Goal: Check status: Check status

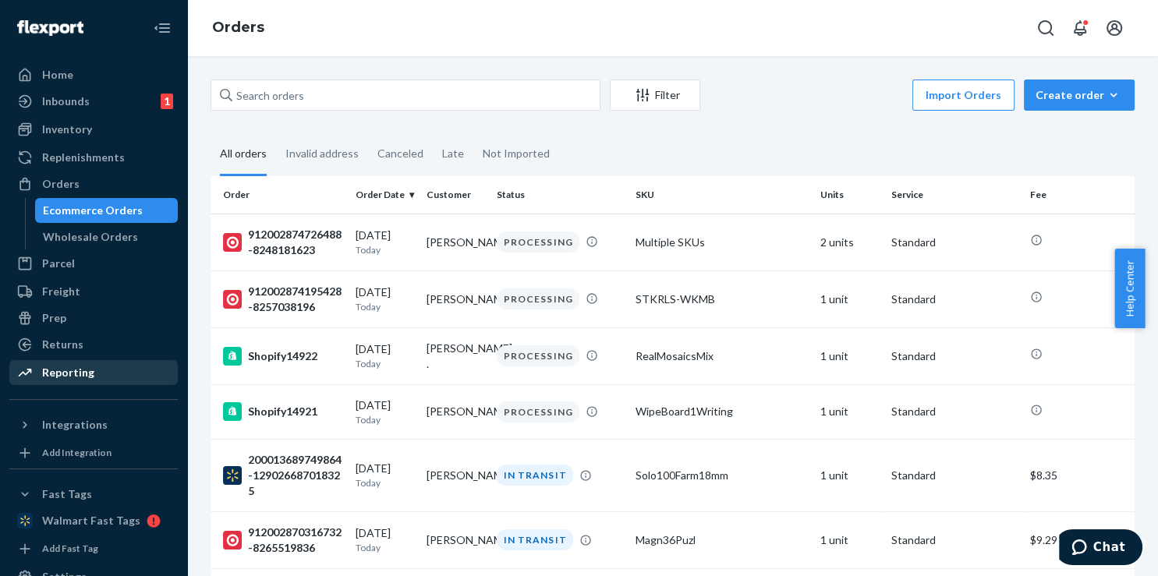
click at [81, 369] on div "Reporting" at bounding box center [68, 373] width 52 height 16
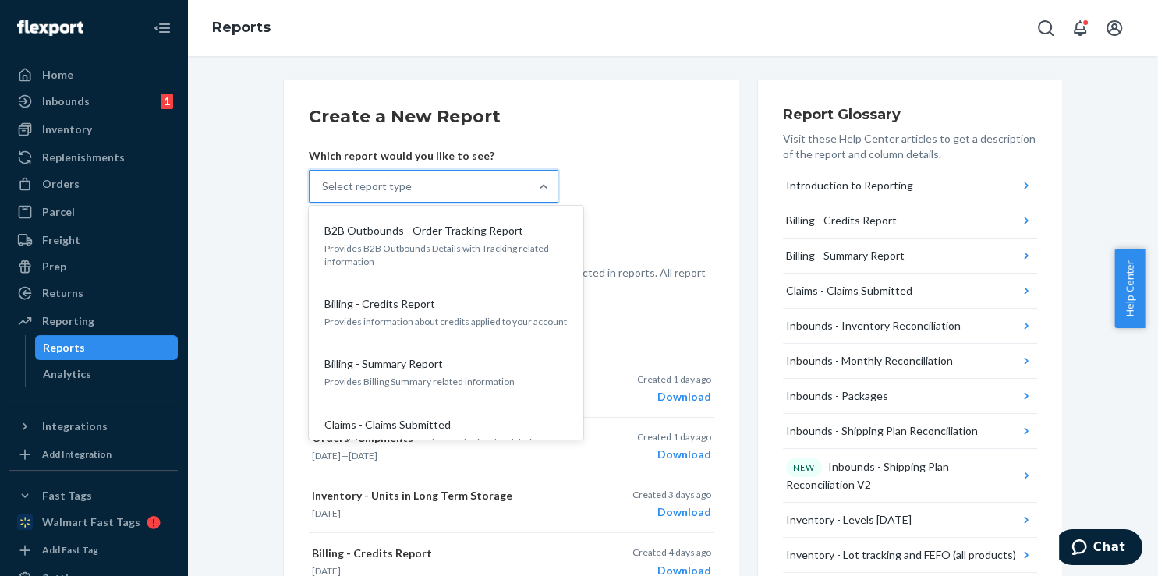
click at [460, 192] on div "Select report type" at bounding box center [420, 186] width 220 height 31
click at [324, 192] on input "option B2B Outbounds - Order Tracking Report focused, 1 of 27. 27 results avail…" at bounding box center [323, 187] width 2 height 16
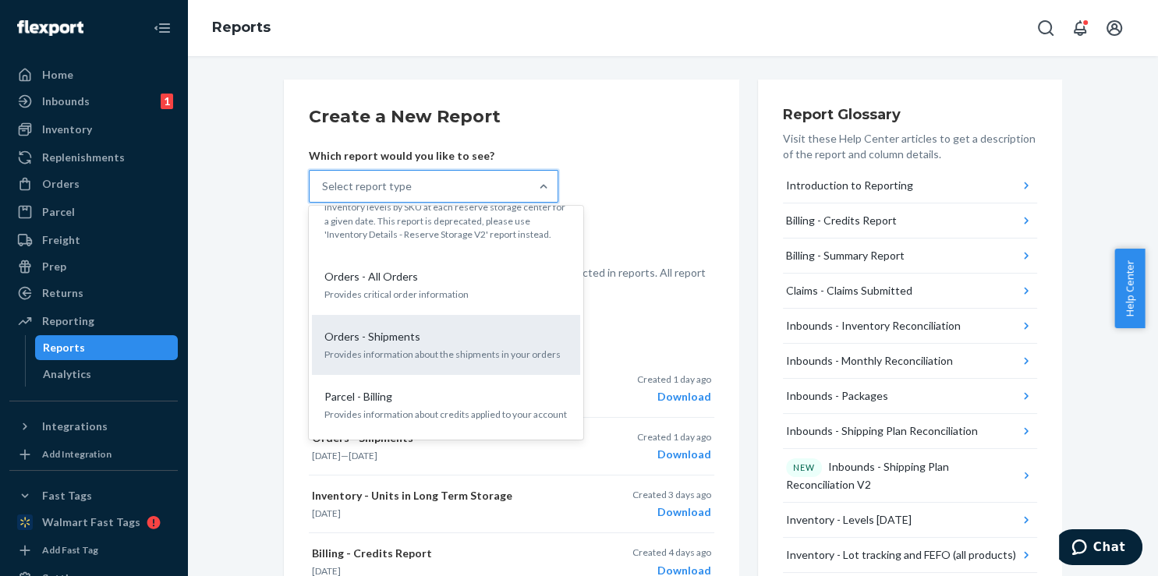
scroll to position [864, 0]
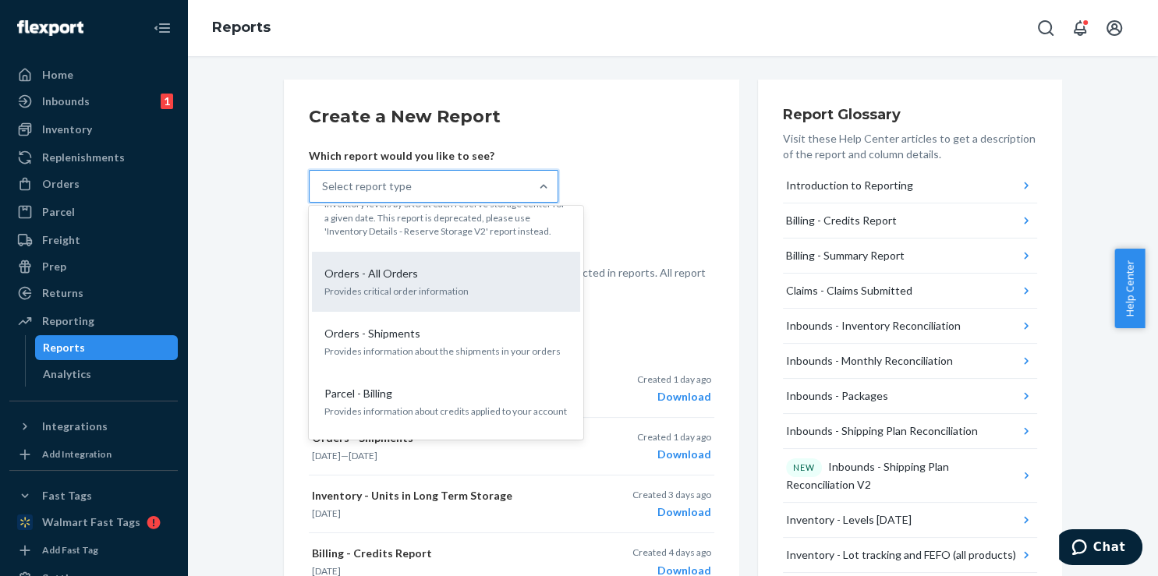
click at [406, 285] on p "Provides critical order information" at bounding box center [445, 291] width 243 height 13
click at [324, 194] on input "option Orders - All Orders focused, 14 of 27. 27 results available. Use Up and …" at bounding box center [323, 187] width 2 height 16
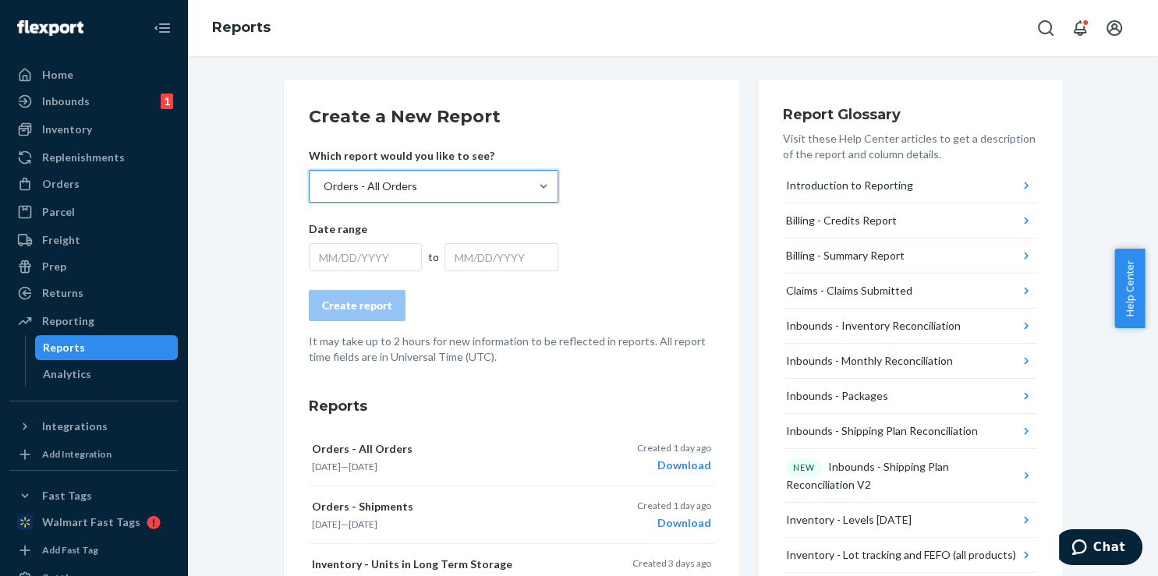
click at [370, 256] on div "MM/DD/YYYY" at bounding box center [366, 257] width 114 height 28
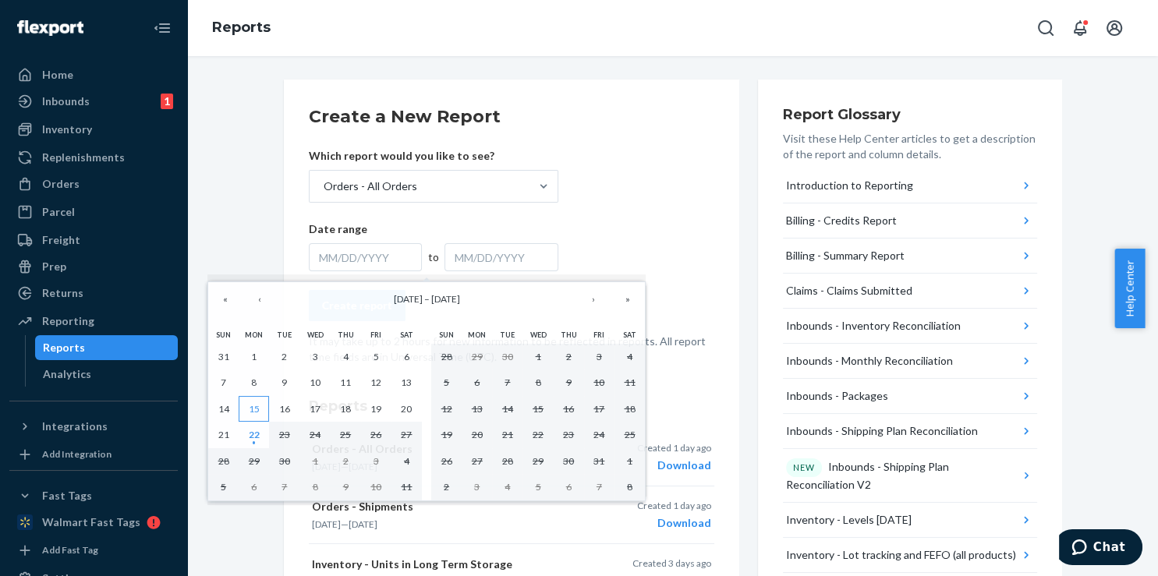
click at [248, 401] on button "15" at bounding box center [254, 409] width 30 height 27
click at [251, 429] on abbr "22" at bounding box center [254, 435] width 11 height 12
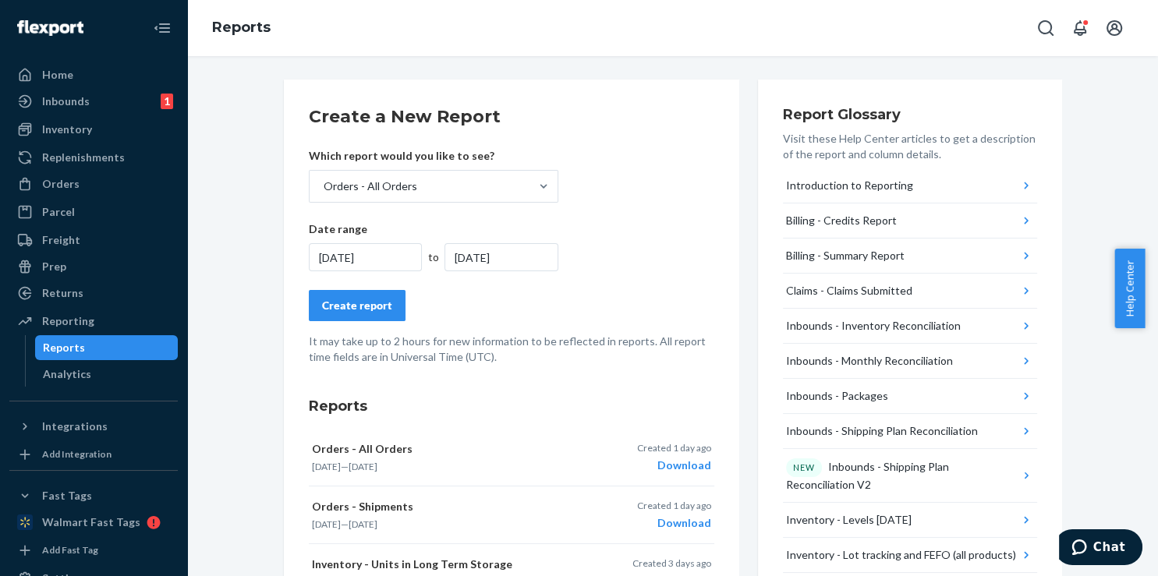
click at [356, 310] on div "Create report" at bounding box center [357, 306] width 70 height 16
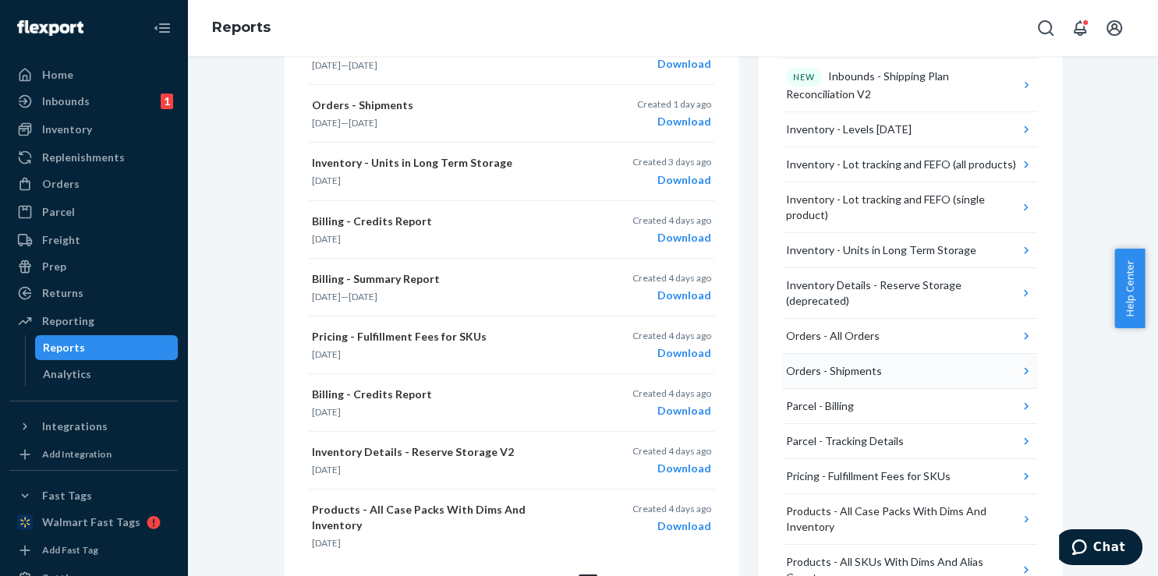
scroll to position [393, 0]
click at [1018, 326] on icon "button" at bounding box center [1026, 334] width 16 height 16
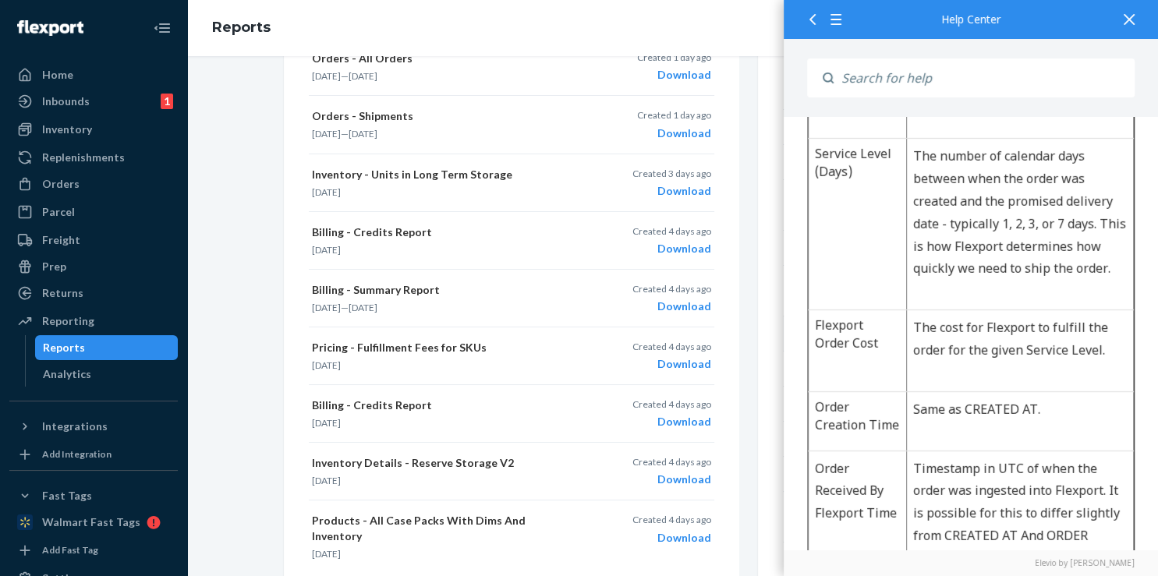
scroll to position [898, 0]
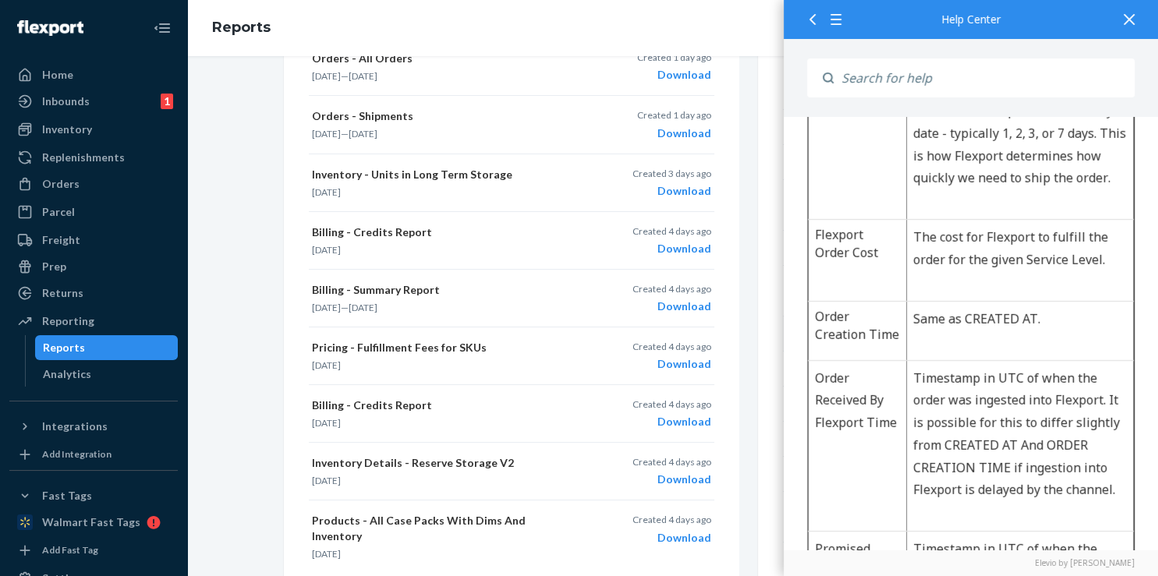
drag, startPoint x: 1130, startPoint y: 23, endPoint x: 14, endPoint y: 962, distance: 1458.0
click at [1130, 23] on icon at bounding box center [1128, 19] width 11 height 11
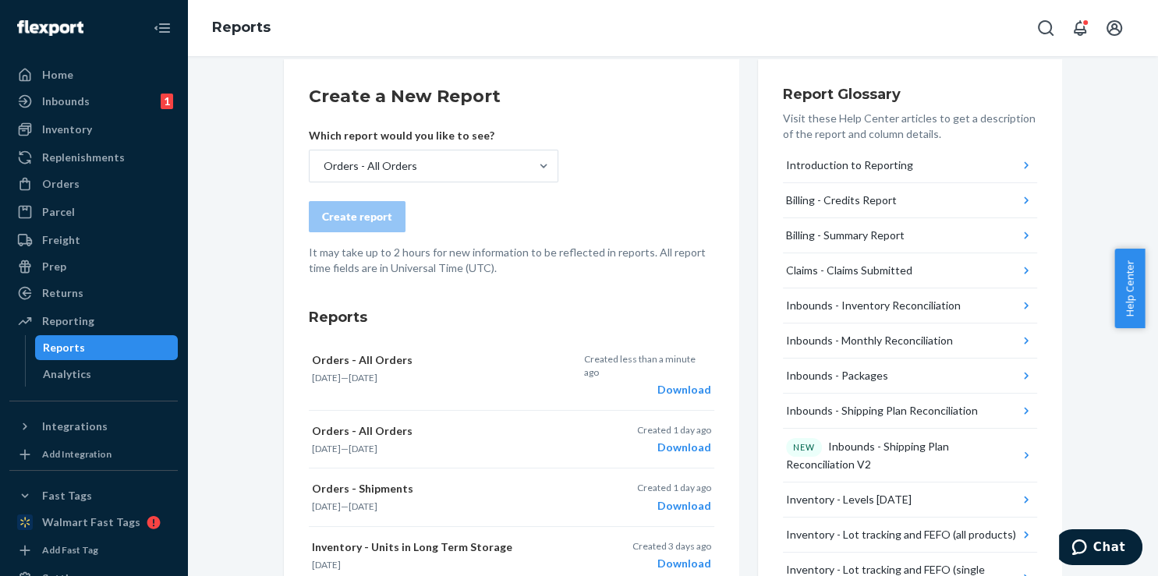
scroll to position [0, 0]
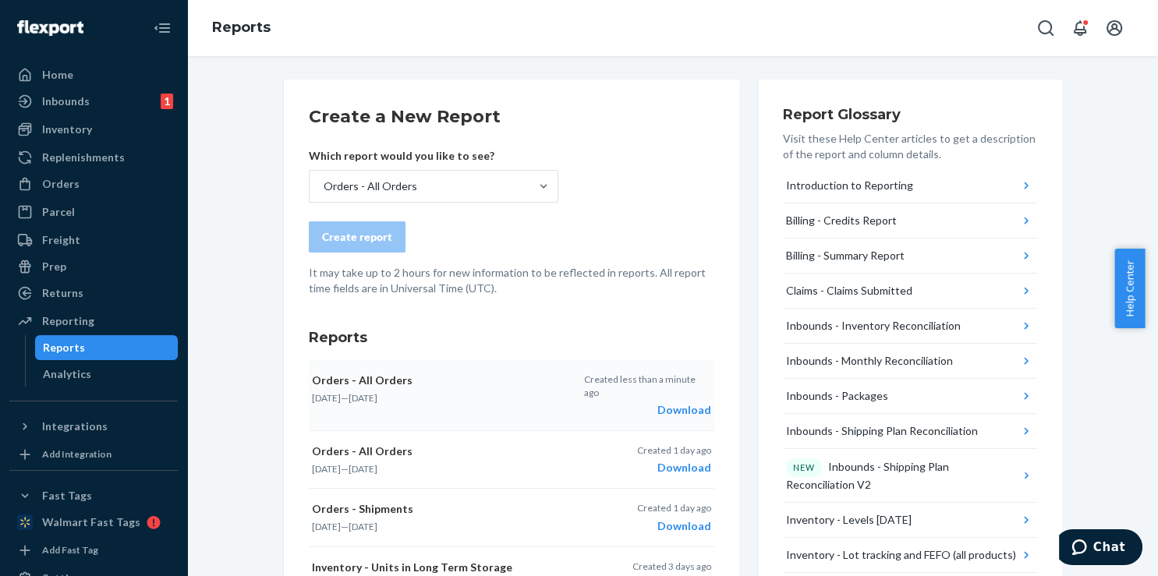
click at [681, 402] on div "Download" at bounding box center [646, 410] width 127 height 16
click at [66, 185] on div "Orders" at bounding box center [60, 184] width 37 height 16
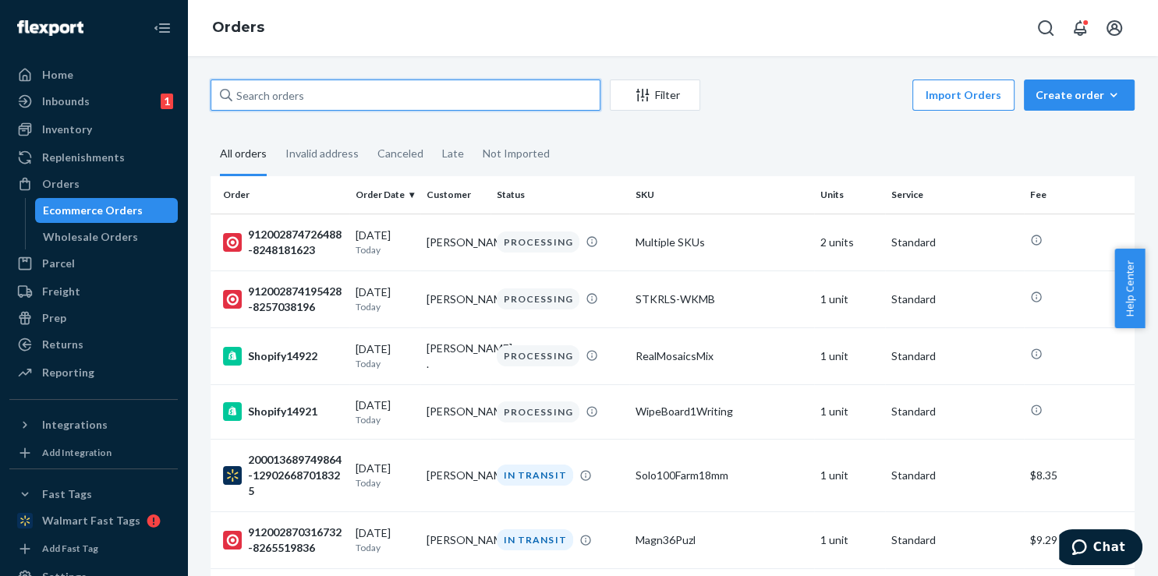
click at [318, 83] on input "text" at bounding box center [405, 95] width 390 height 31
paste input "912002852464941-8231688793"
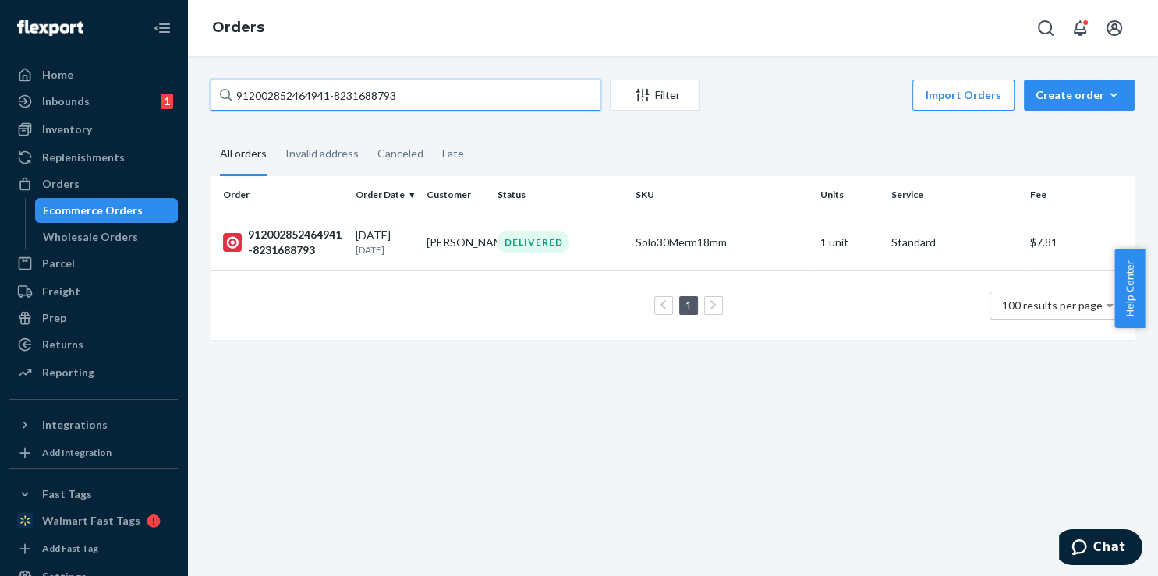
click at [456, 98] on input "912002852464941-8231688793" at bounding box center [405, 95] width 390 height 31
paste input "02002852498910-823754377"
click at [448, 90] on input "902002852498910-8237543773" at bounding box center [405, 95] width 390 height 31
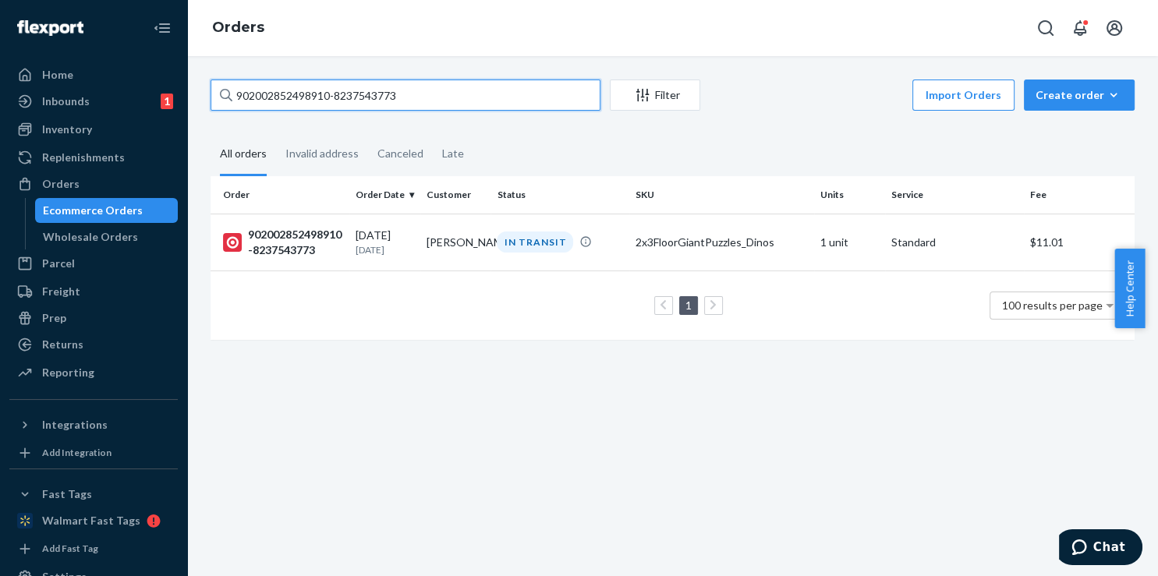
click at [448, 90] on input "902002852498910-8237543773" at bounding box center [405, 95] width 390 height 31
paste input "12002852571451-8244623988"
click at [406, 92] on input "912002852571451-8244623988" at bounding box center [405, 95] width 390 height 31
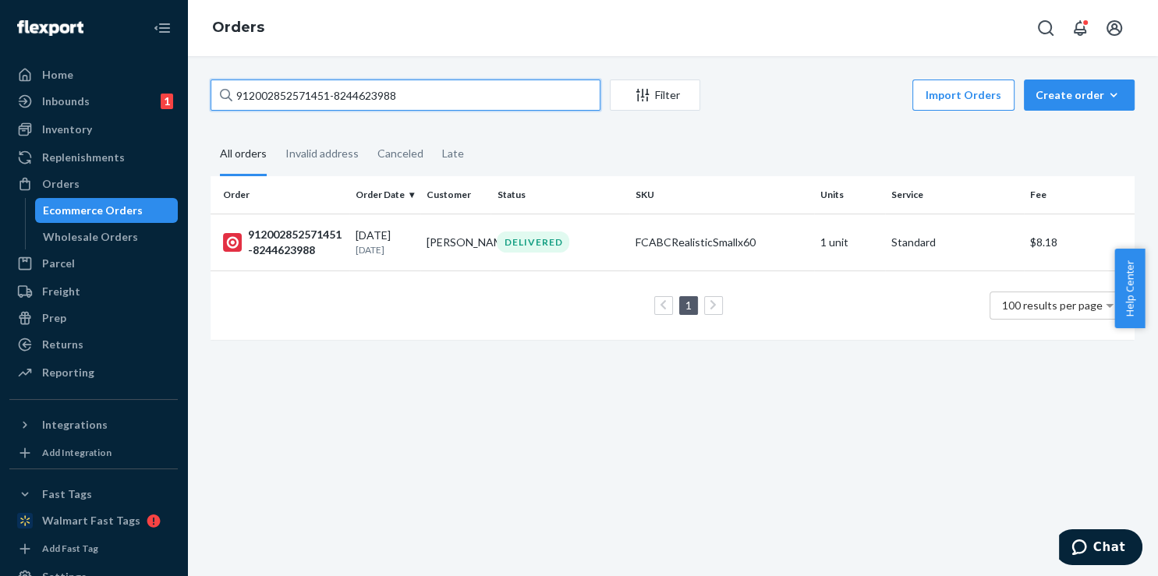
click at [406, 92] on input "912002852571451-8244623988" at bounding box center [405, 95] width 390 height 31
paste input "708705613-8256773022"
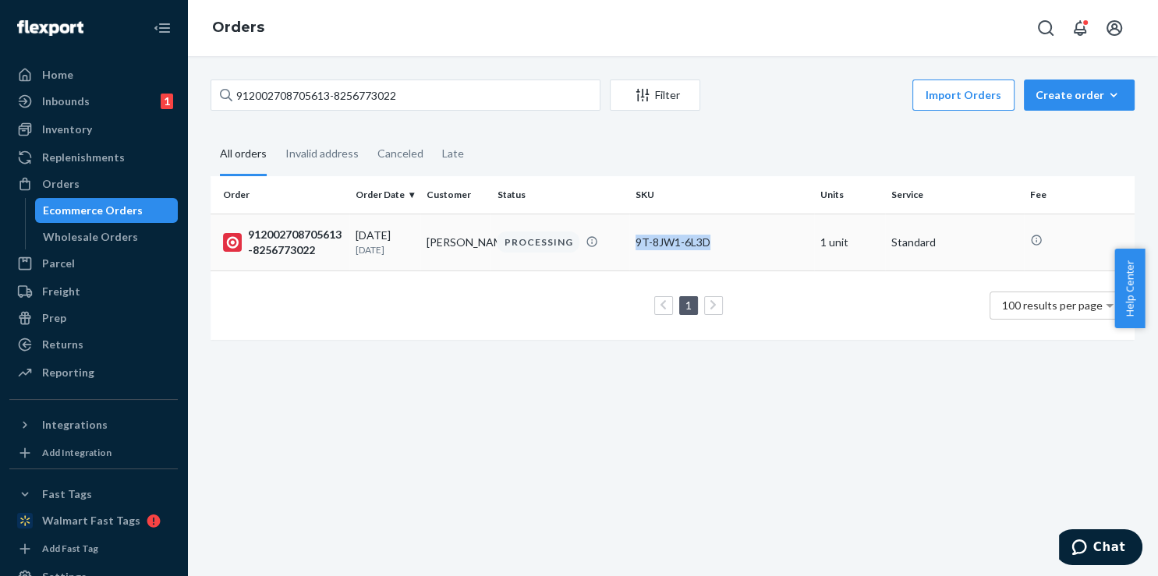
copy tr "9T-8JW1-6L3D"
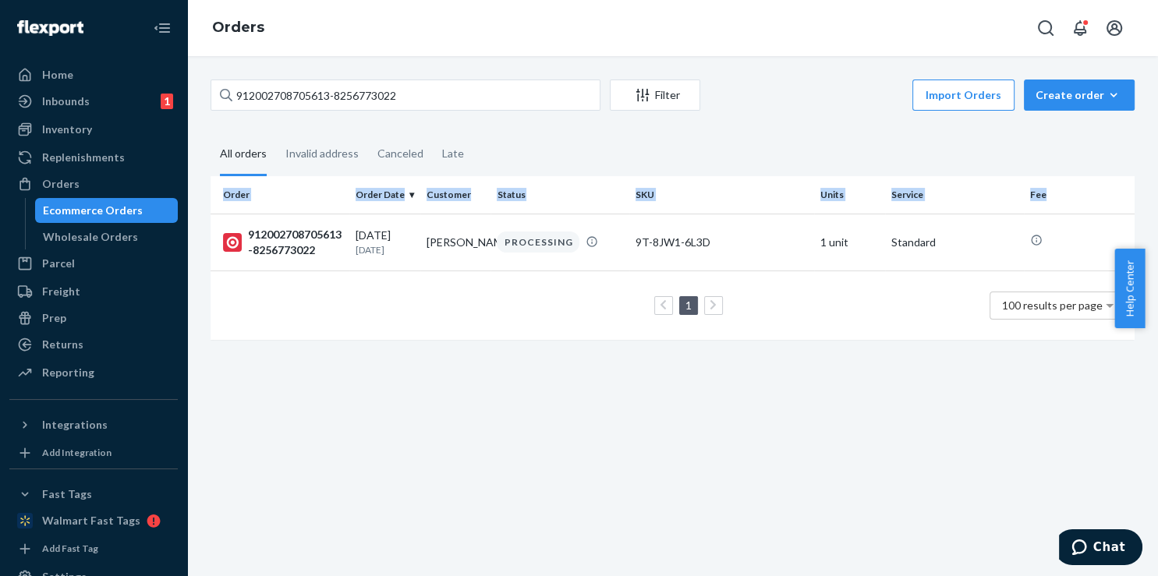
drag, startPoint x: 714, startPoint y: 242, endPoint x: 623, endPoint y: 165, distance: 119.5
click at [623, 176] on div "Order Order Date Customer Status SKU Units Service Fee 912002708705613-82567730…" at bounding box center [672, 265] width 924 height 179
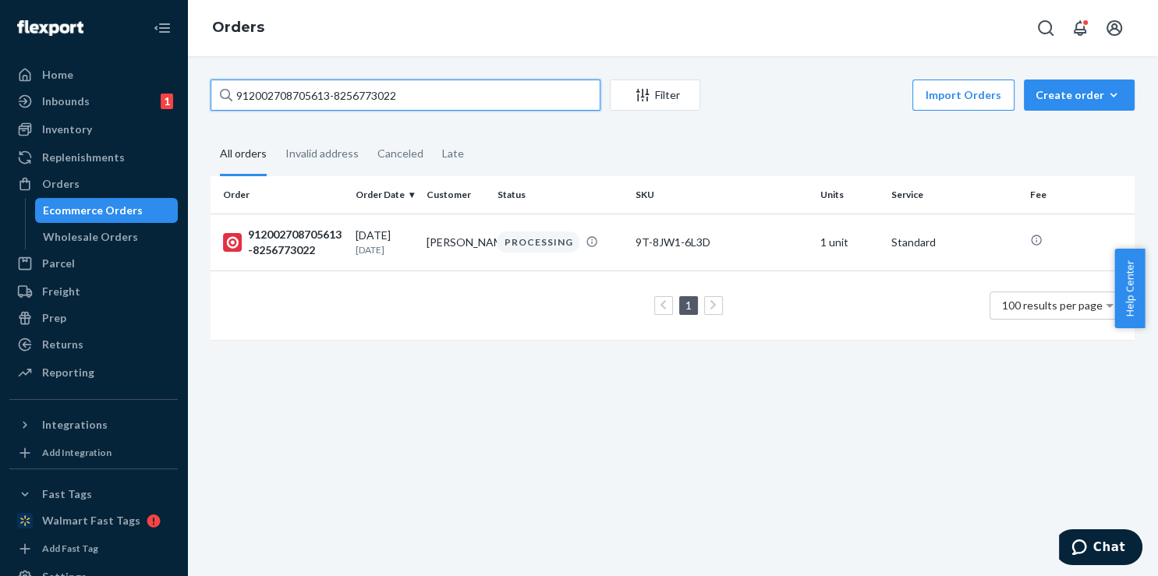
click at [501, 111] on input "912002708705613-8256773022" at bounding box center [405, 95] width 390 height 31
click at [494, 101] on input "912002708705613-8256773022" at bounding box center [405, 95] width 390 height 31
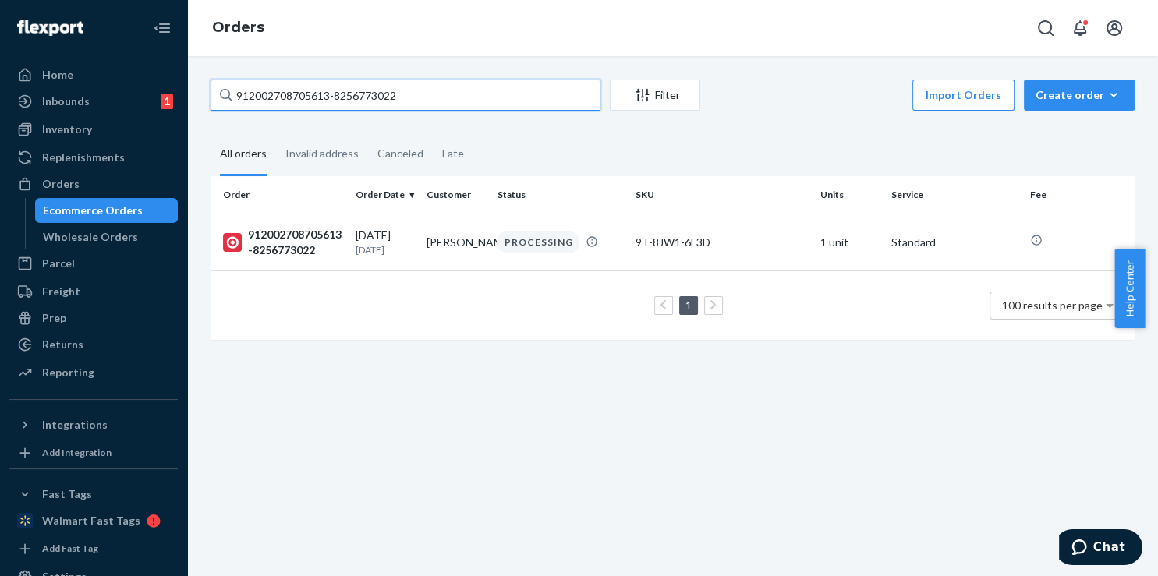
click at [494, 101] on input "912002708705613-8256773022" at bounding box center [405, 95] width 390 height 31
paste input "9T-8JW1-6L3D"
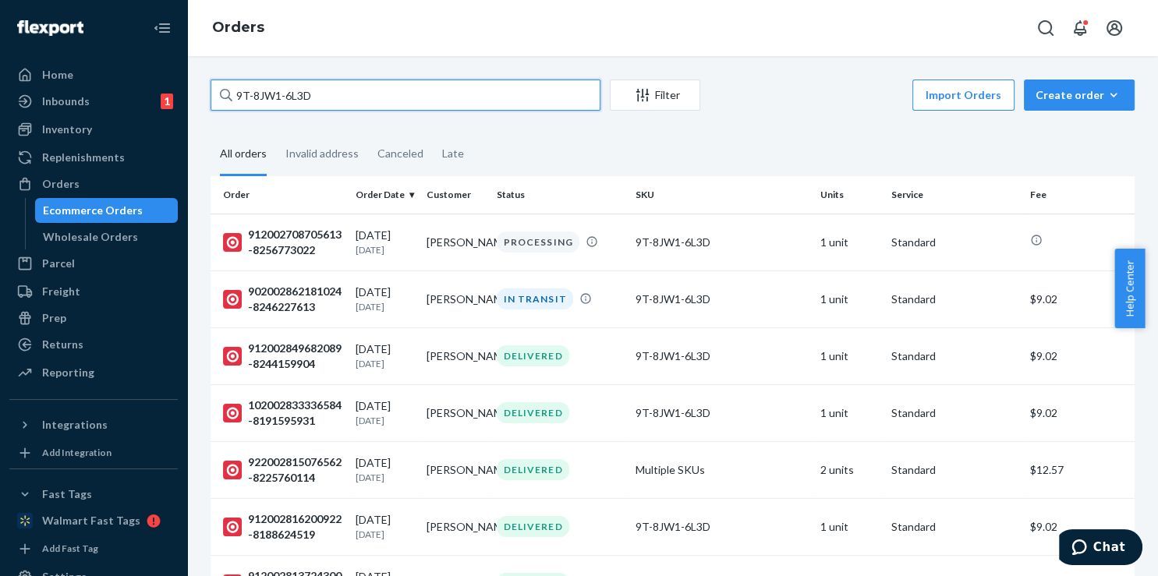
click at [421, 108] on input "9T-8JW1-6L3D" at bounding box center [405, 95] width 390 height 31
paste input "902002873088259-8265352399"
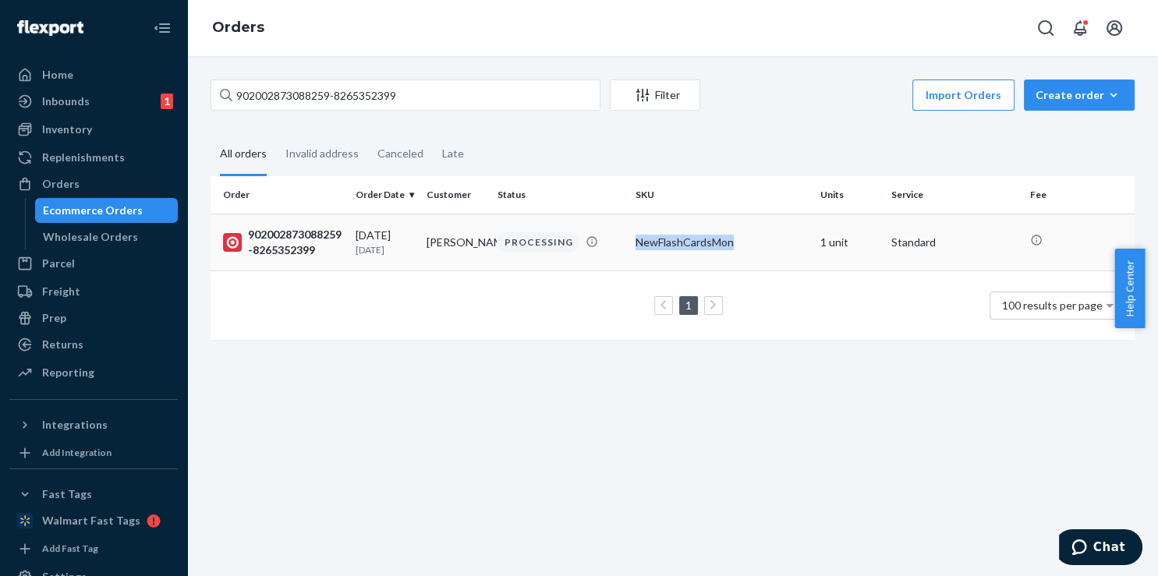
copy div "NewFlashCardsMon"
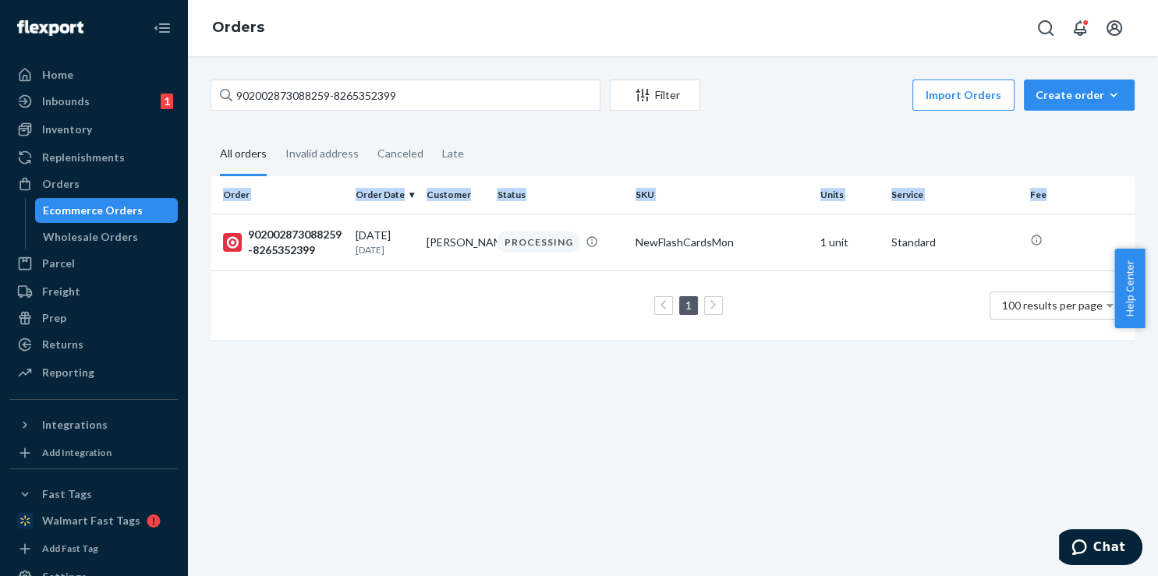
drag, startPoint x: 730, startPoint y: 242, endPoint x: 617, endPoint y: 168, distance: 134.7
click at [633, 176] on div "Order Order Date Customer Status SKU Units Service Fee 902002873088259-82653523…" at bounding box center [672, 265] width 924 height 179
click at [526, 119] on div "902002873088259-8265352399 Filter Import Orders Create order Ecommerce order Re…" at bounding box center [672, 218] width 947 height 276
click at [529, 113] on div "902002873088259-8265352399 Filter Import Orders Create order Ecommerce order Re…" at bounding box center [672, 97] width 924 height 35
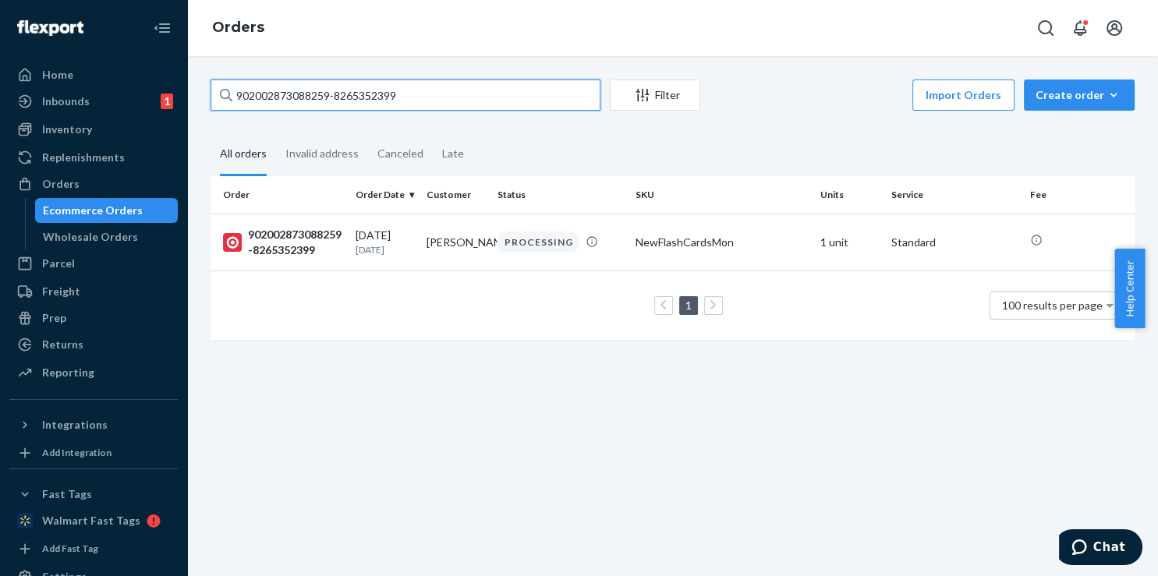
click at [532, 111] on input "902002873088259-8265352399" at bounding box center [405, 95] width 390 height 31
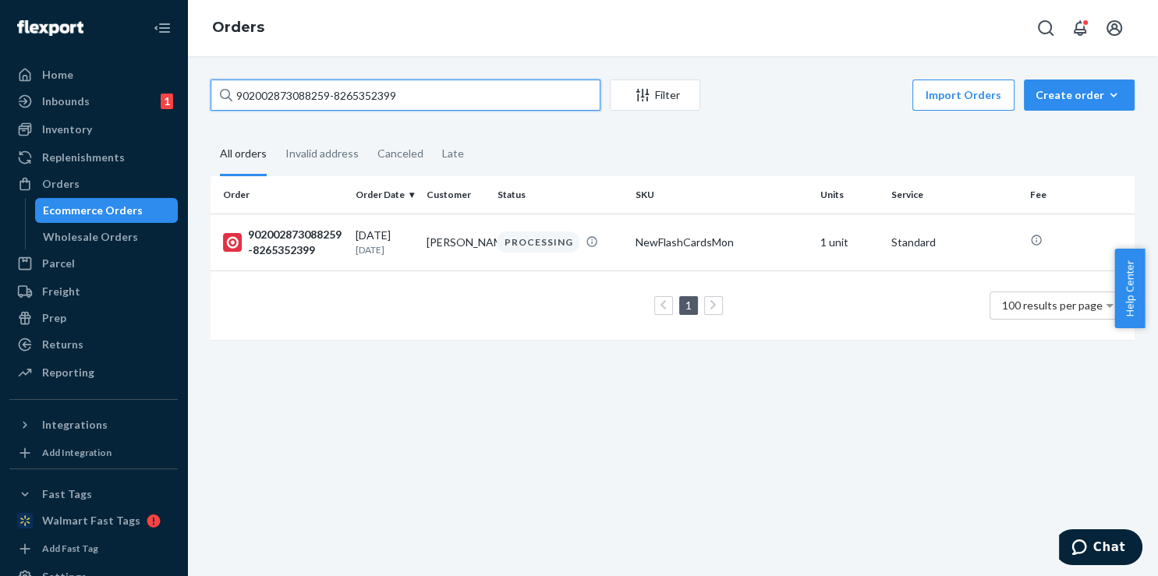
click at [536, 96] on input "902002873088259-8265352399" at bounding box center [405, 95] width 390 height 31
paste input "NewFlashCardsMon"
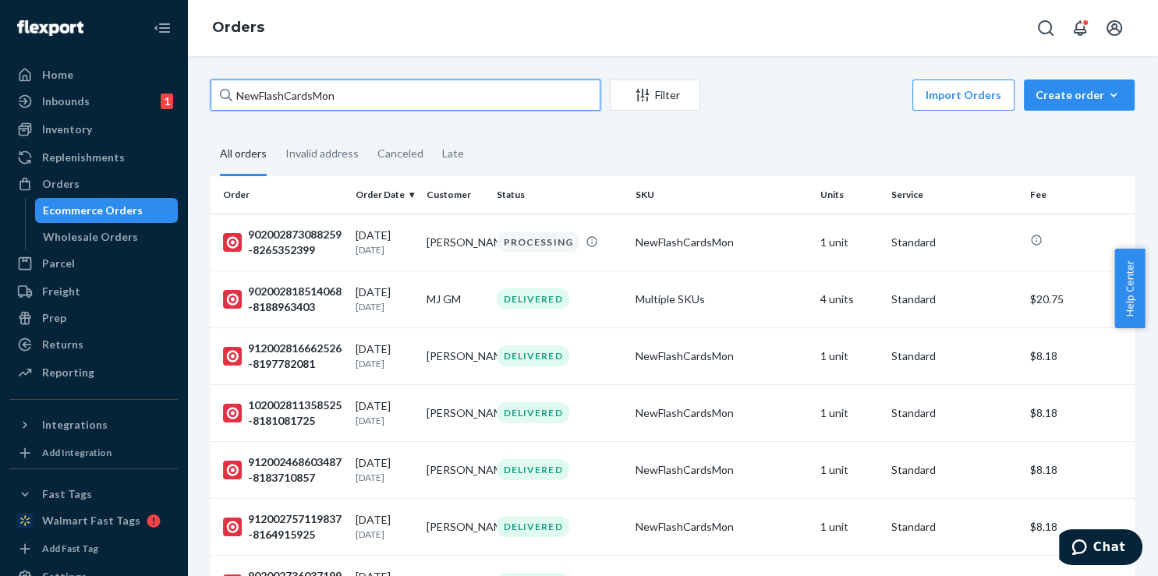
click at [342, 84] on input "NewFlashCardsMon" at bounding box center [405, 95] width 390 height 31
paste input "912002873378375-8248022611"
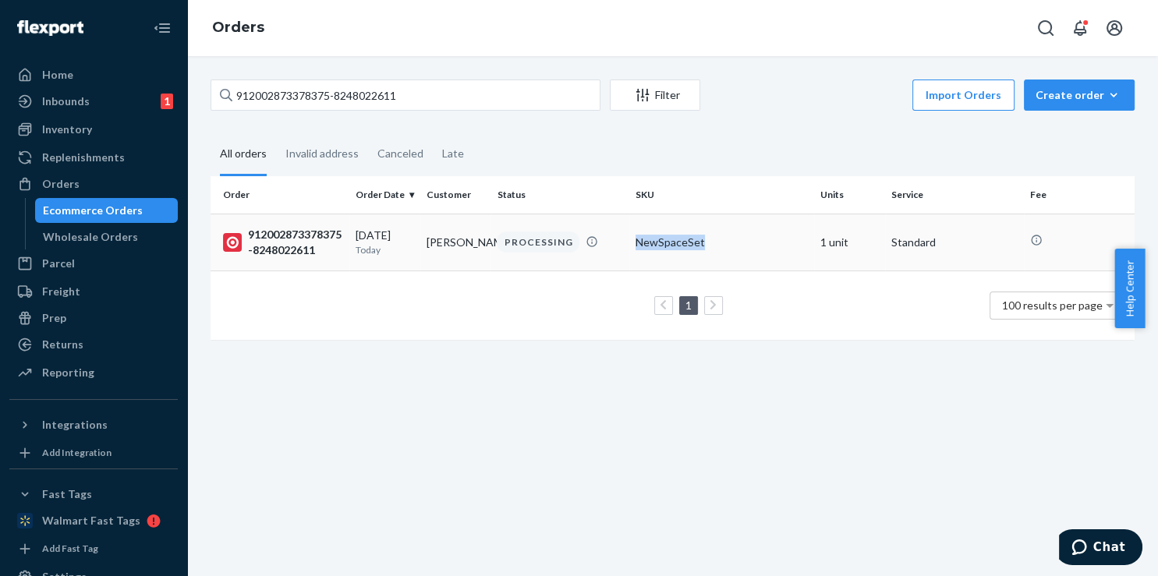
copy tr "NewSpaceSet"
drag, startPoint x: 699, startPoint y: 250, endPoint x: 605, endPoint y: 156, distance: 133.4
click at [609, 176] on div "Order Order Date Customer Status SKU Units Service Fee 912002873378375-82480226…" at bounding box center [672, 265] width 924 height 179
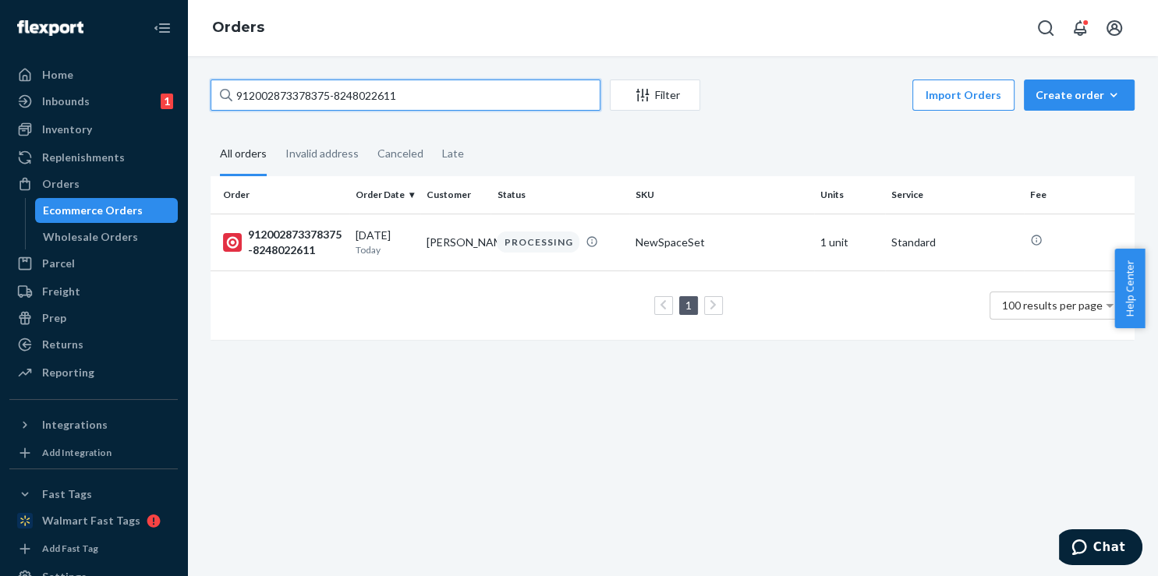
click at [498, 86] on input "912002873378375-8248022611" at bounding box center [405, 95] width 390 height 31
paste input "NewSpaceSet"
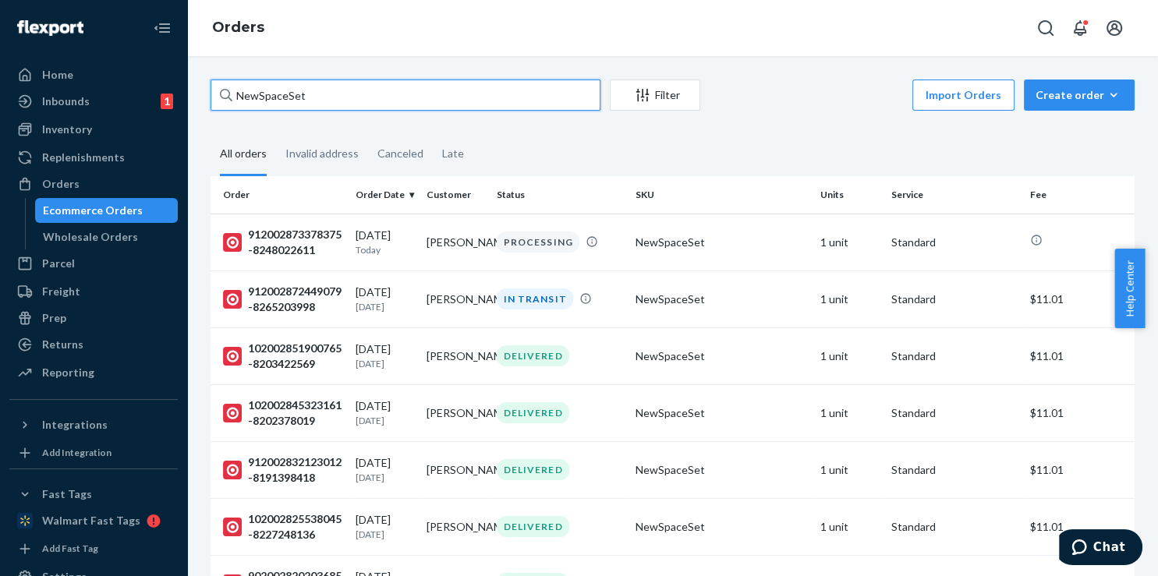
click at [370, 92] on input "NewSpaceSet" at bounding box center [405, 95] width 390 height 31
paste input "102002873620828-8241028297"
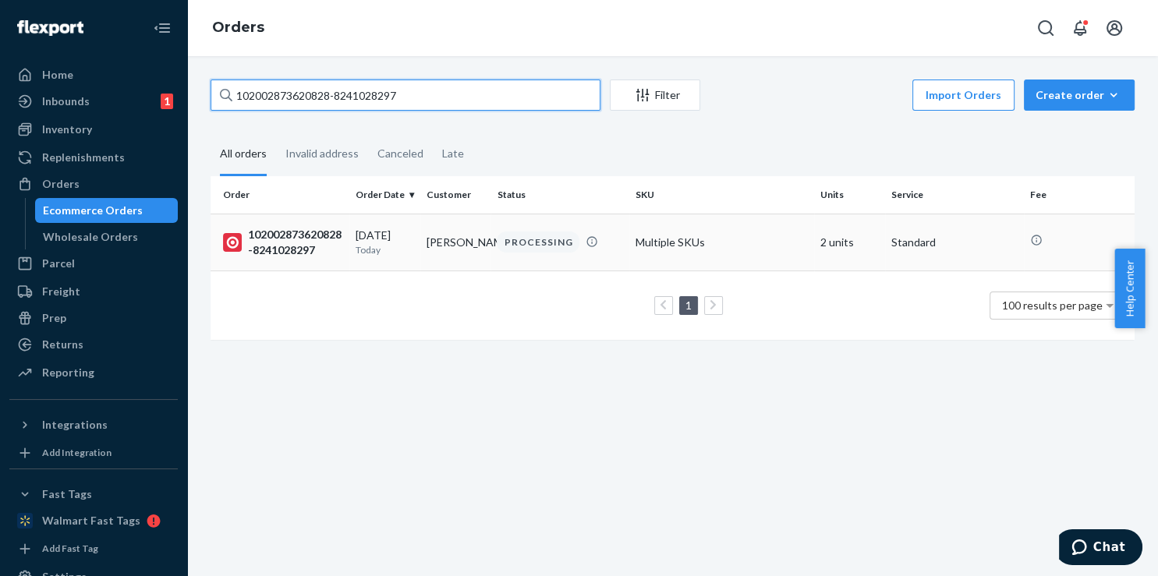
type input "102002873620828-8241028297"
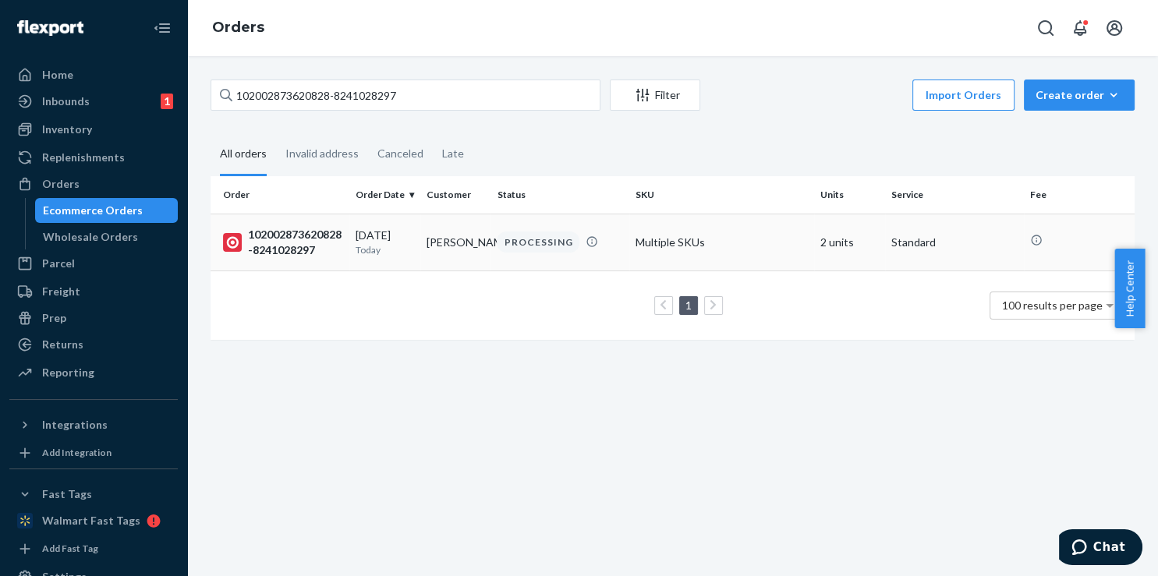
click at [307, 231] on div "102002873620828-8241028297" at bounding box center [283, 242] width 120 height 31
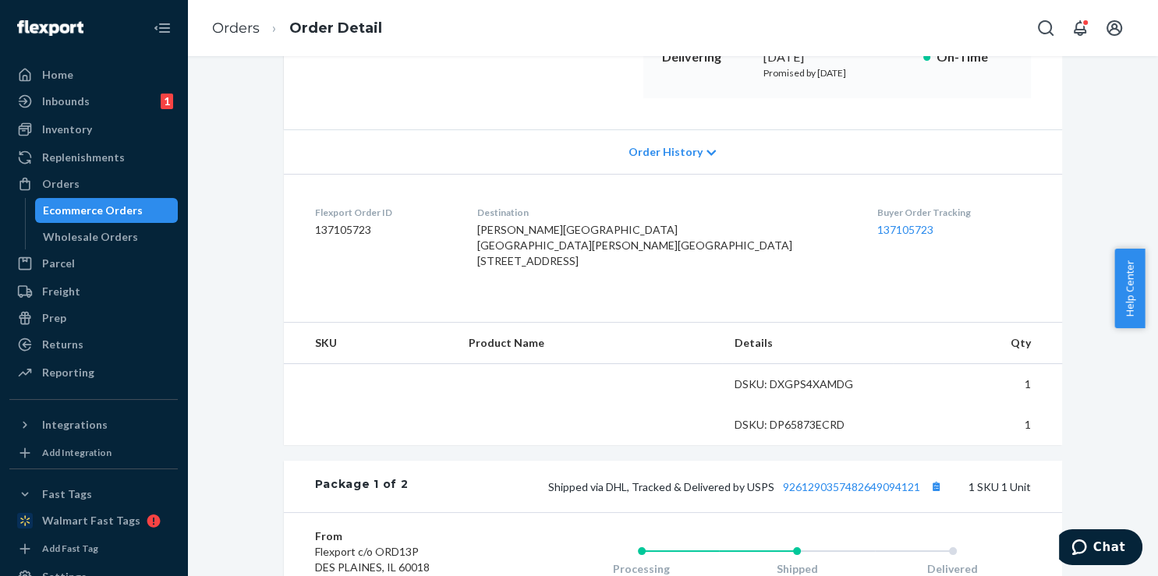
scroll to position [393, 0]
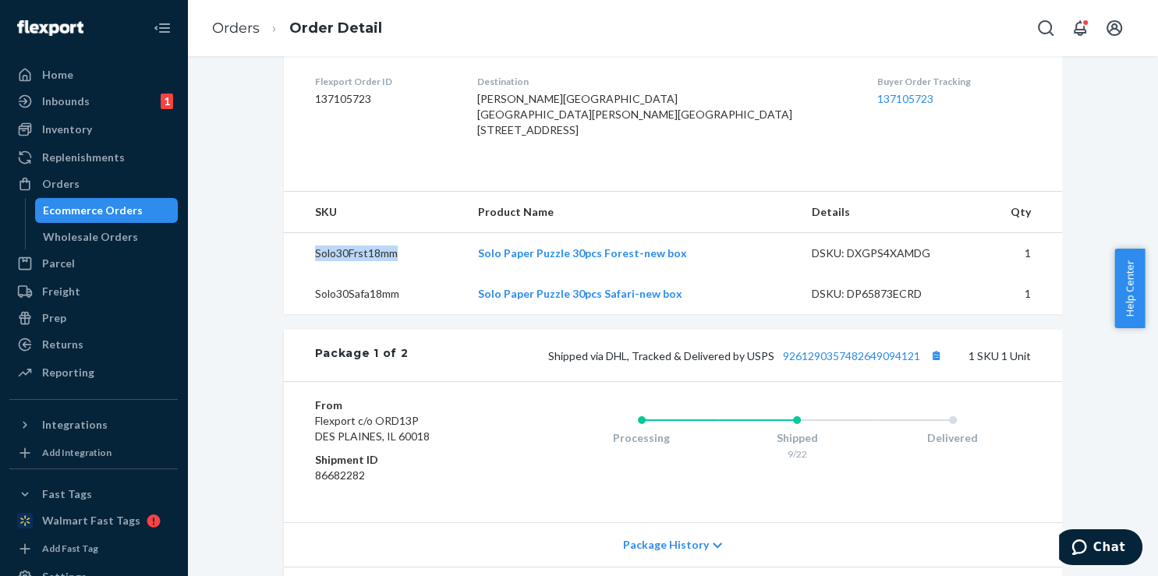
drag, startPoint x: 392, startPoint y: 295, endPoint x: 298, endPoint y: 280, distance: 95.5
click at [298, 274] on td "Solo30Frst18mm" at bounding box center [375, 253] width 182 height 41
copy td "Solo30Frst18mm"
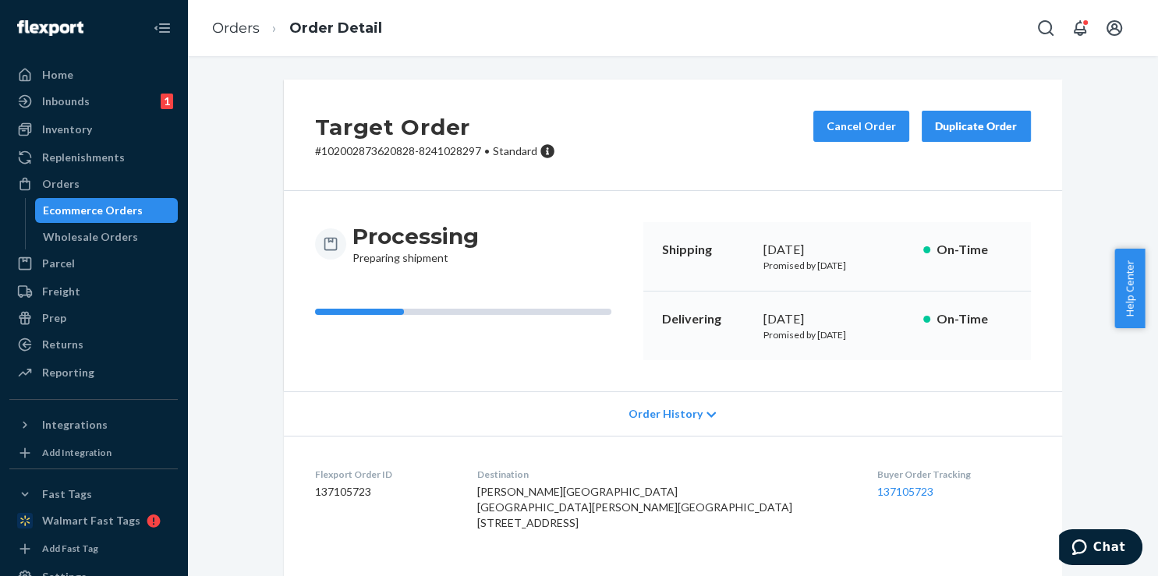
scroll to position [0, 0]
click at [208, 30] on ol "Orders Order Detail" at bounding box center [297, 28] width 195 height 46
click at [254, 20] on link "Orders" at bounding box center [236, 27] width 48 height 17
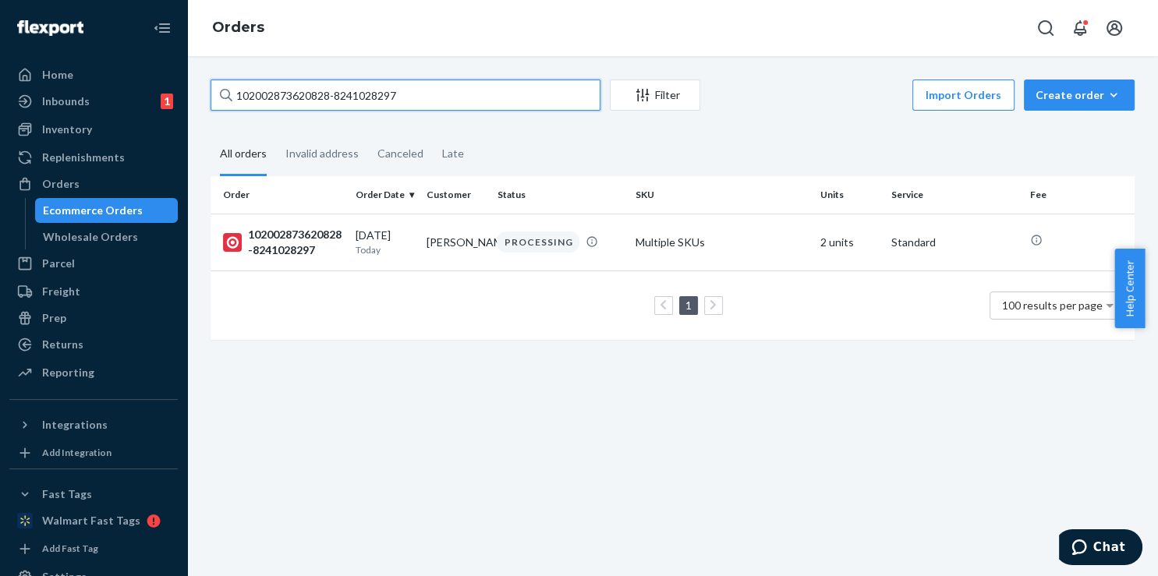
click at [431, 108] on input "102002873620828-8241028297" at bounding box center [405, 95] width 390 height 31
paste input "Solo30Frst18mm"
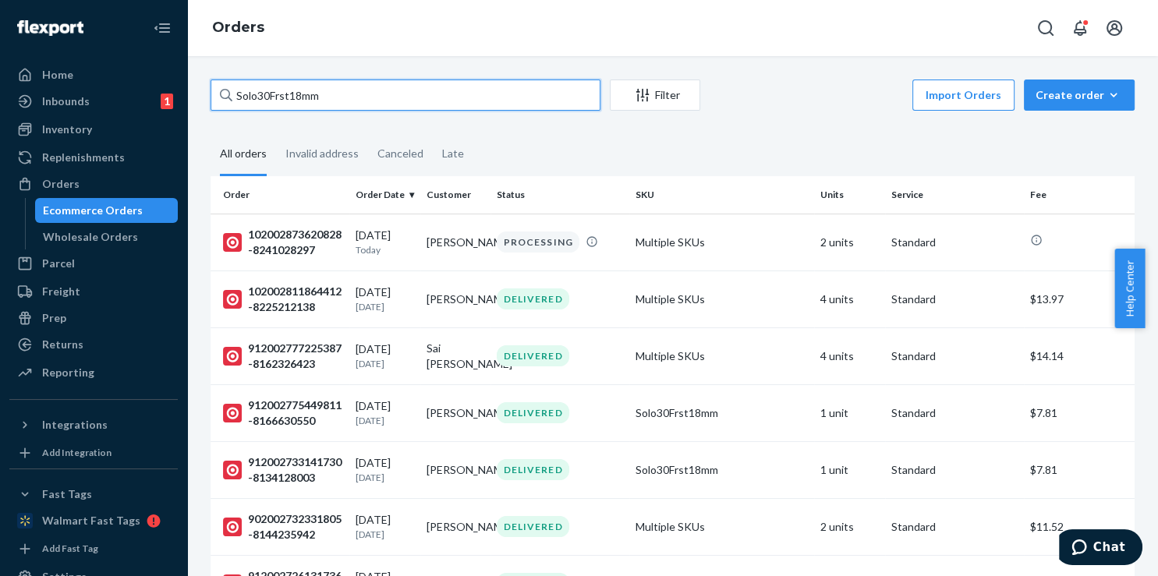
drag, startPoint x: 351, startPoint y: 95, endPoint x: 291, endPoint y: 101, distance: 60.4
click at [291, 101] on input "Solo30Frst18mm" at bounding box center [405, 95] width 390 height 31
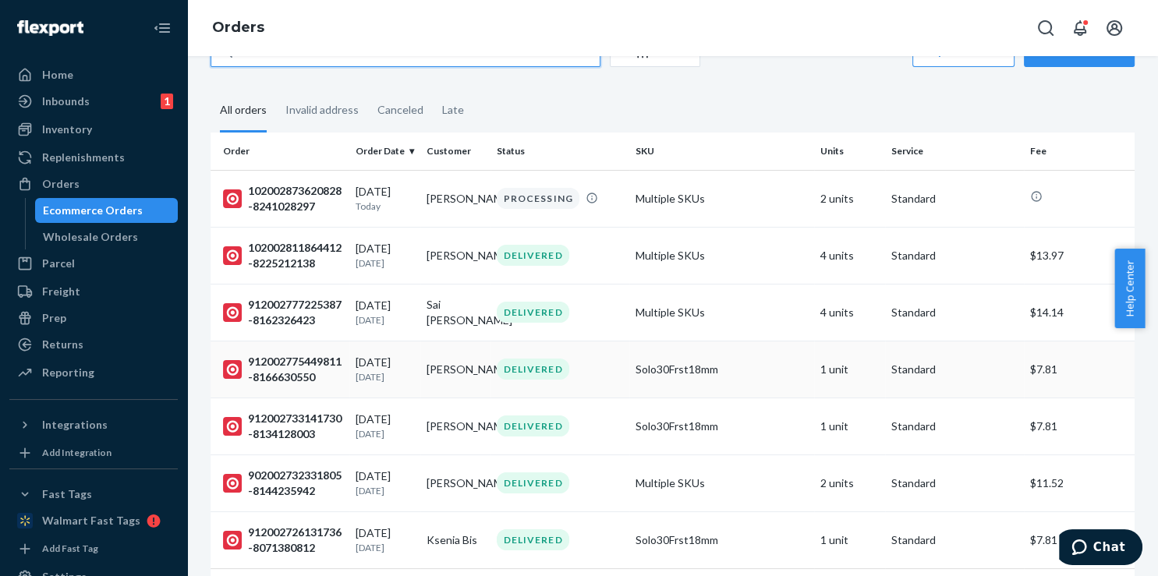
scroll to position [78, 0]
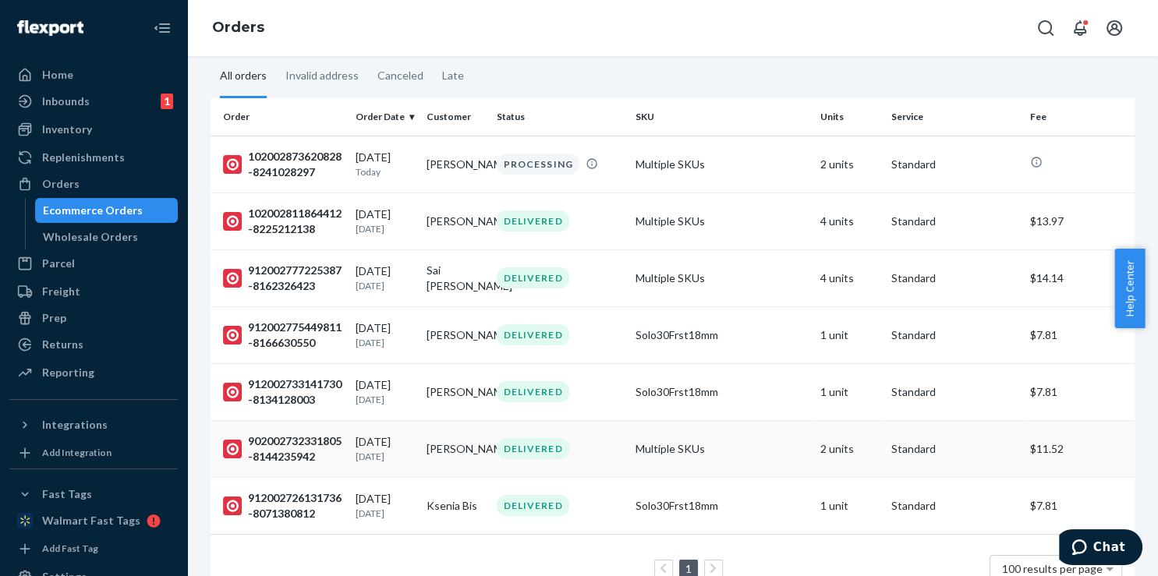
type input "Solo30Frst18mm"
click at [753, 453] on td "Multiple SKUs" at bounding box center [721, 448] width 185 height 57
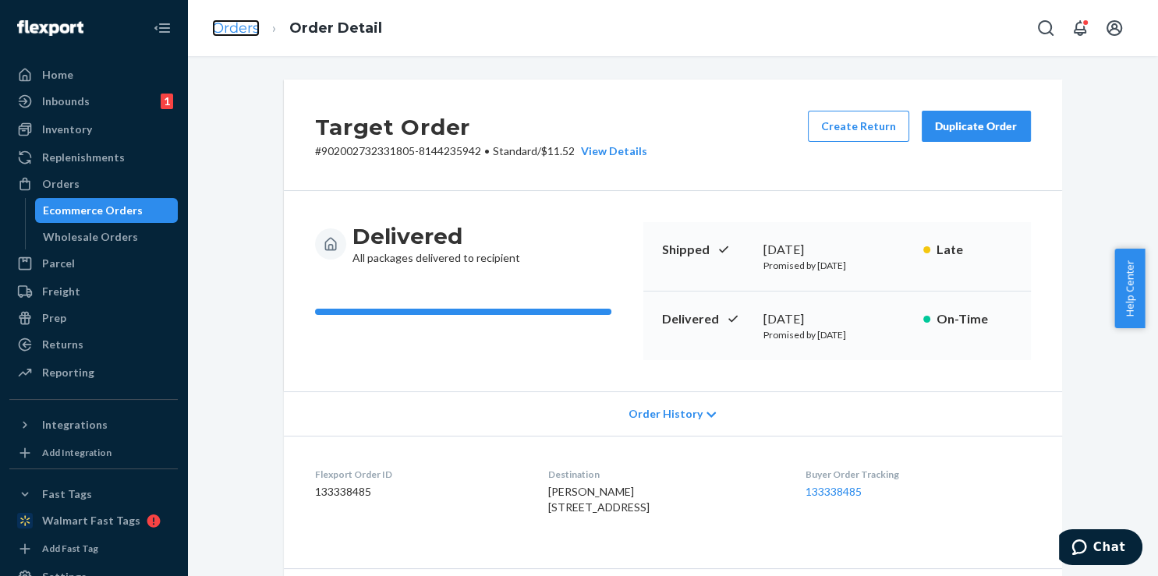
click at [252, 32] on link "Orders" at bounding box center [236, 27] width 48 height 17
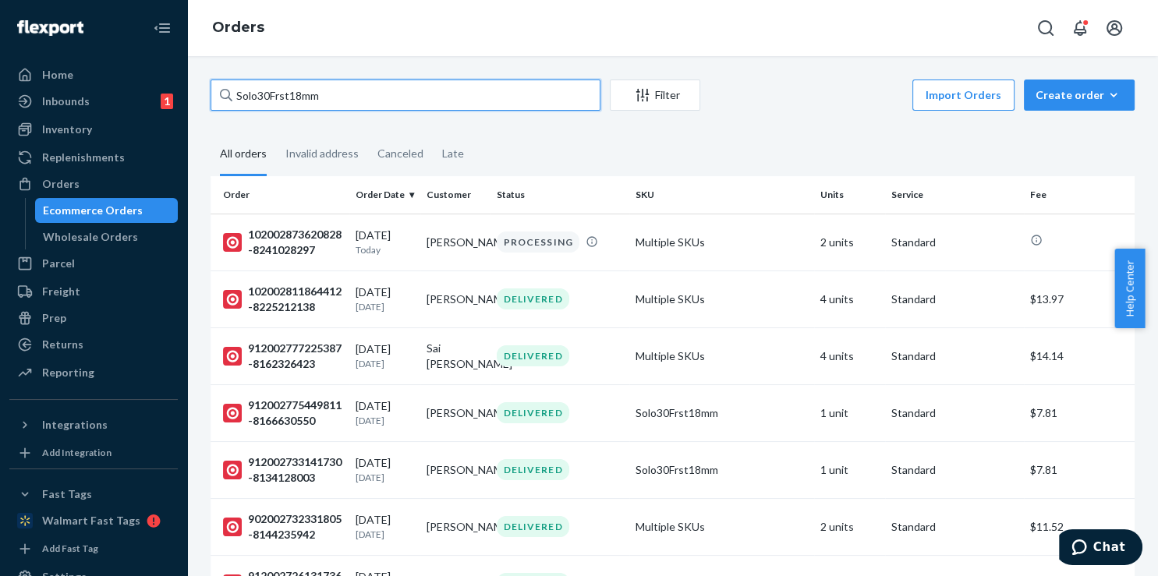
drag, startPoint x: 322, startPoint y: 96, endPoint x: 287, endPoint y: 99, distance: 35.2
click at [287, 99] on input "Solo30Frst18mm" at bounding box center [405, 95] width 390 height 31
drag, startPoint x: 307, startPoint y: 104, endPoint x: 267, endPoint y: 102, distance: 40.6
click at [267, 102] on input "Solo30Frst" at bounding box center [405, 95] width 390 height 31
type input "Solo30"
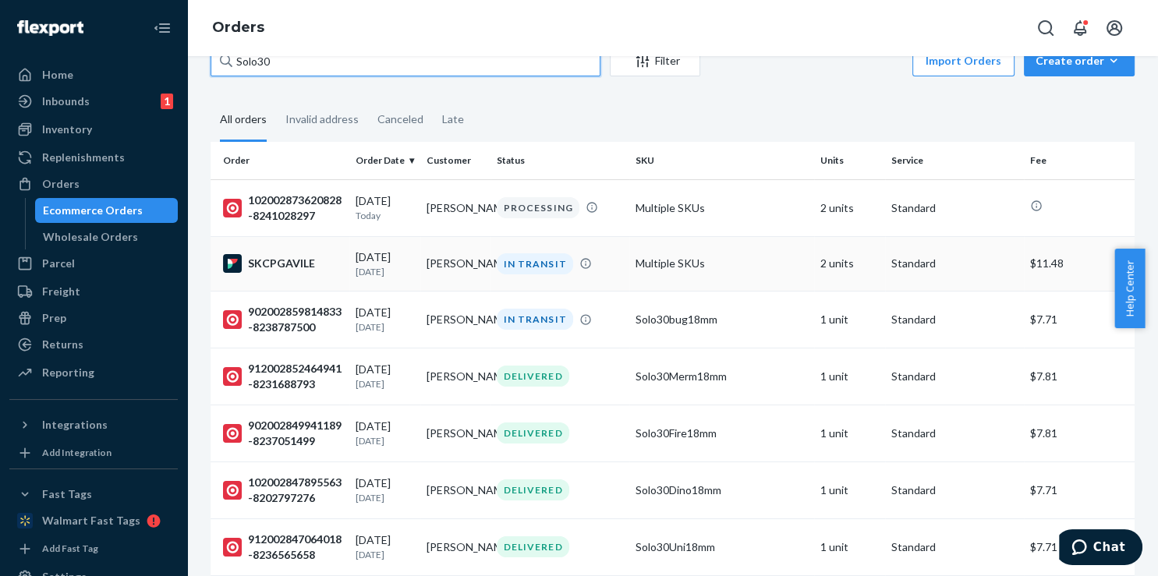
scroll to position [78, 0]
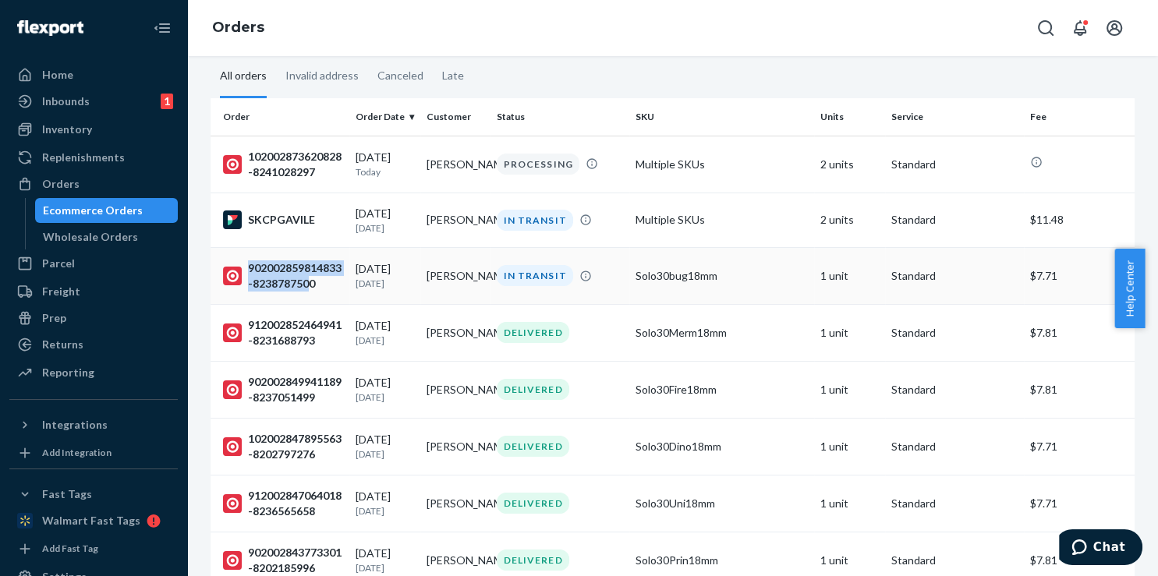
drag, startPoint x: 249, startPoint y: 217, endPoint x: 314, endPoint y: 278, distance: 89.4
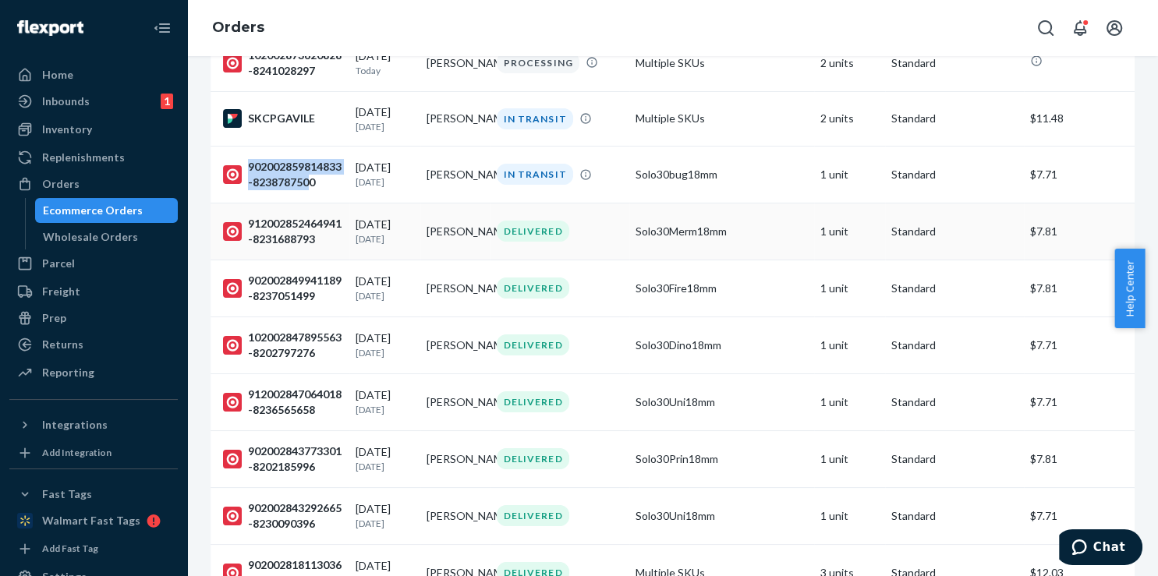
scroll to position [0, 0]
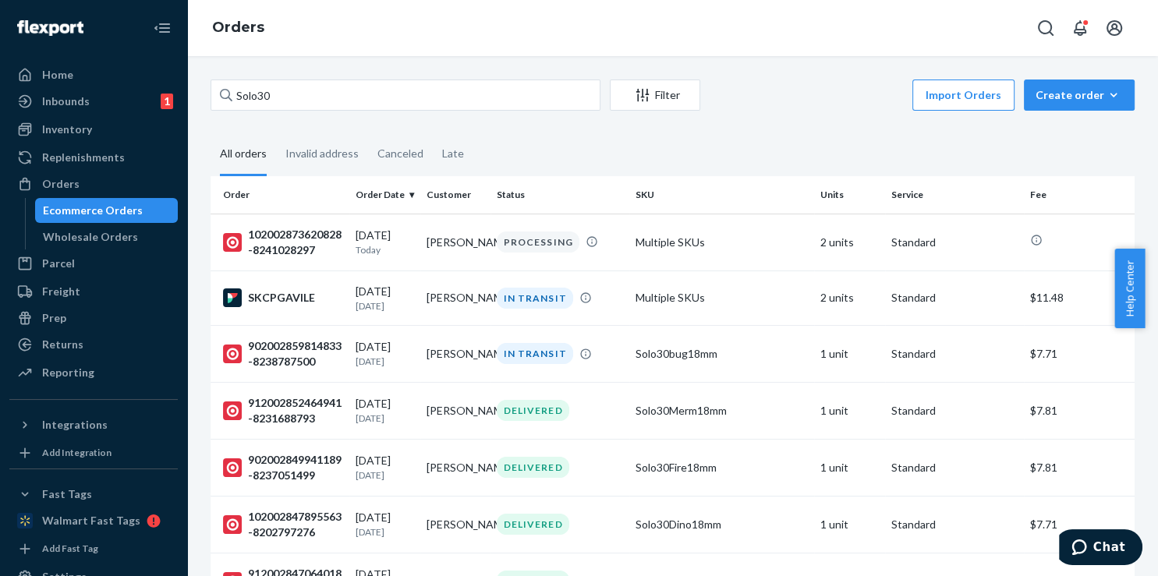
click at [819, 151] on fieldset "All orders Invalid address Canceled Late" at bounding box center [672, 154] width 924 height 43
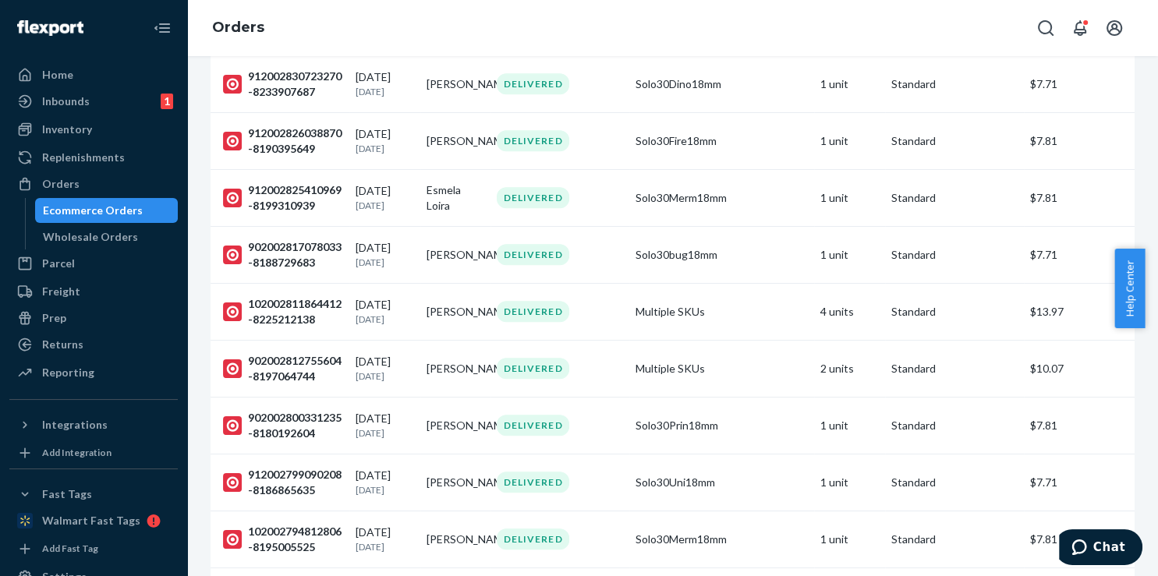
scroll to position [864, 0]
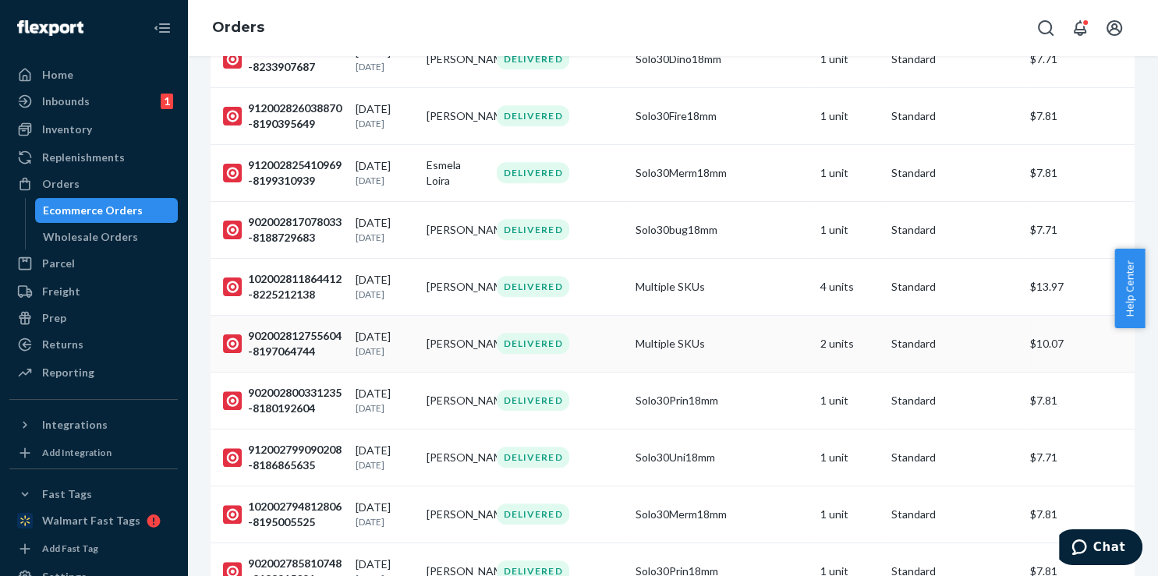
click at [629, 348] on td "Multiple SKUs" at bounding box center [721, 343] width 185 height 57
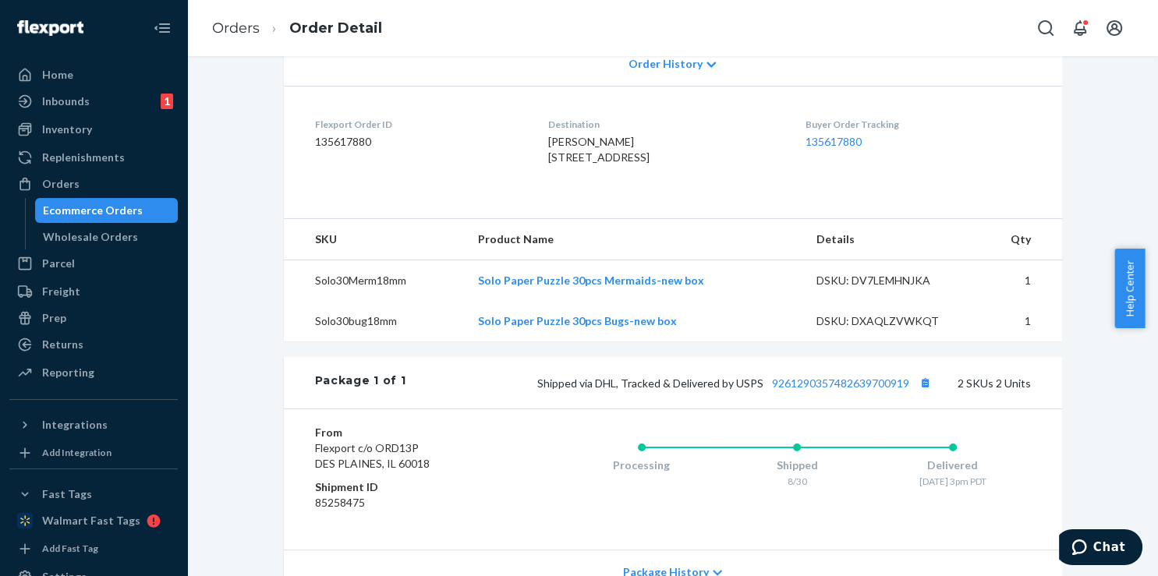
scroll to position [471, 0]
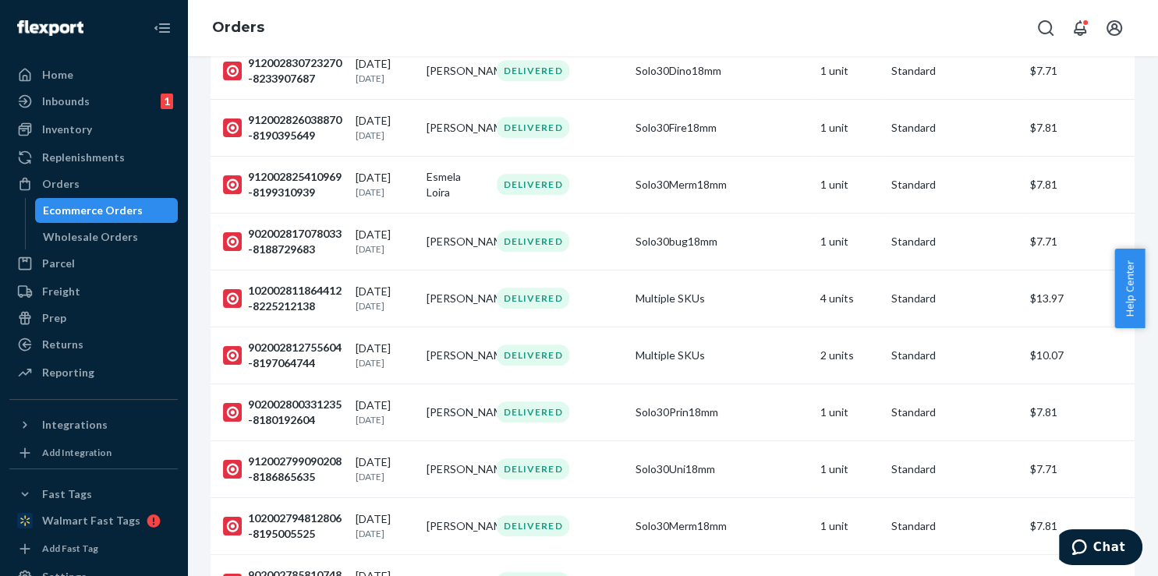
scroll to position [864, 0]
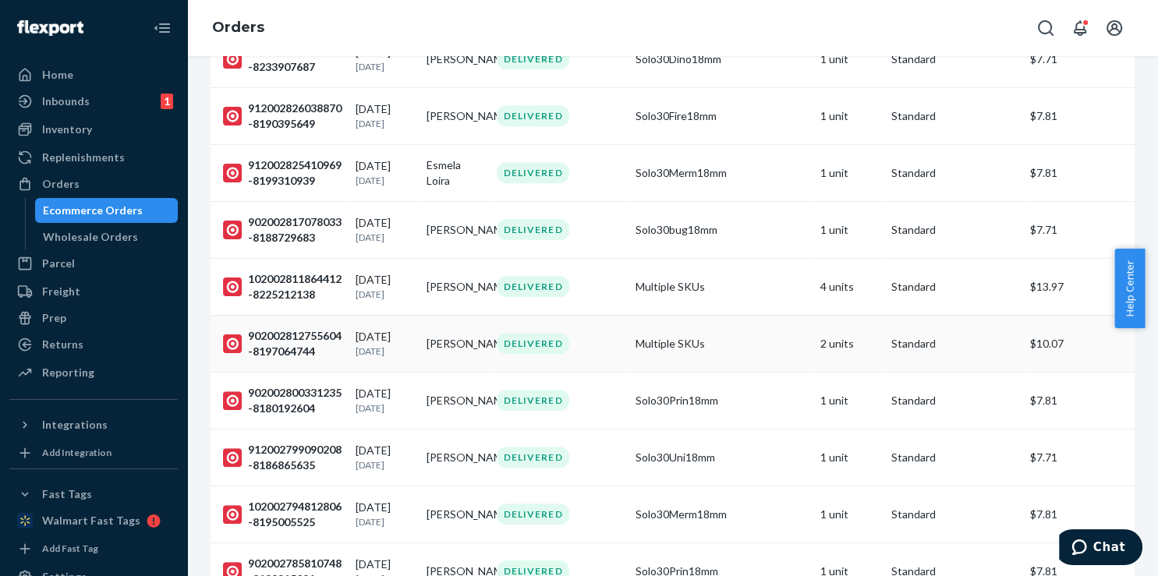
click at [324, 346] on div "902002812755604-8197064744" at bounding box center [283, 343] width 120 height 31
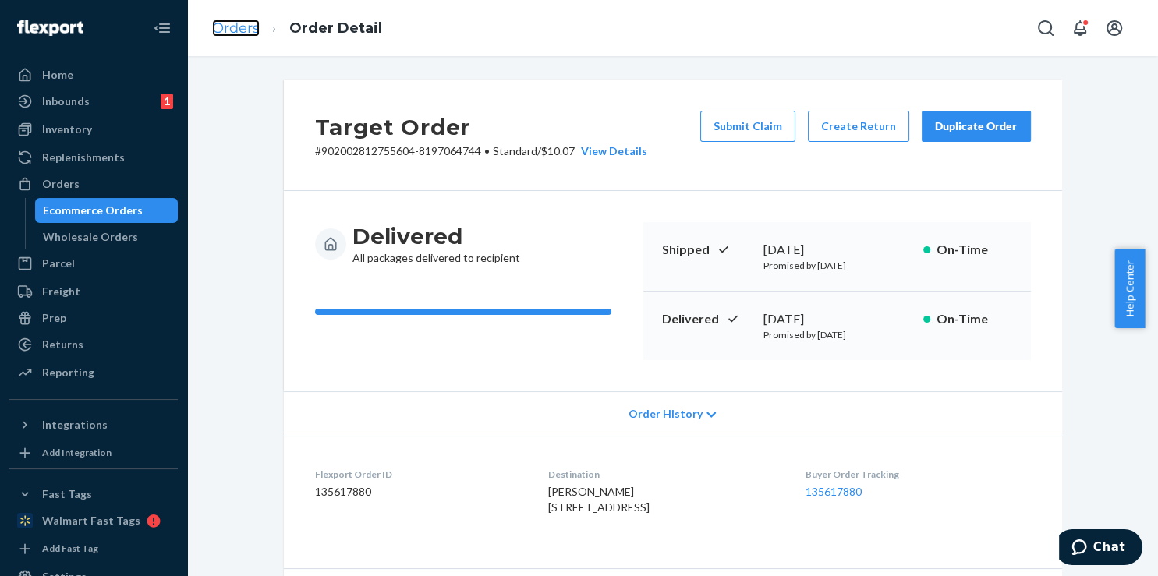
click at [251, 30] on link "Orders" at bounding box center [236, 27] width 48 height 17
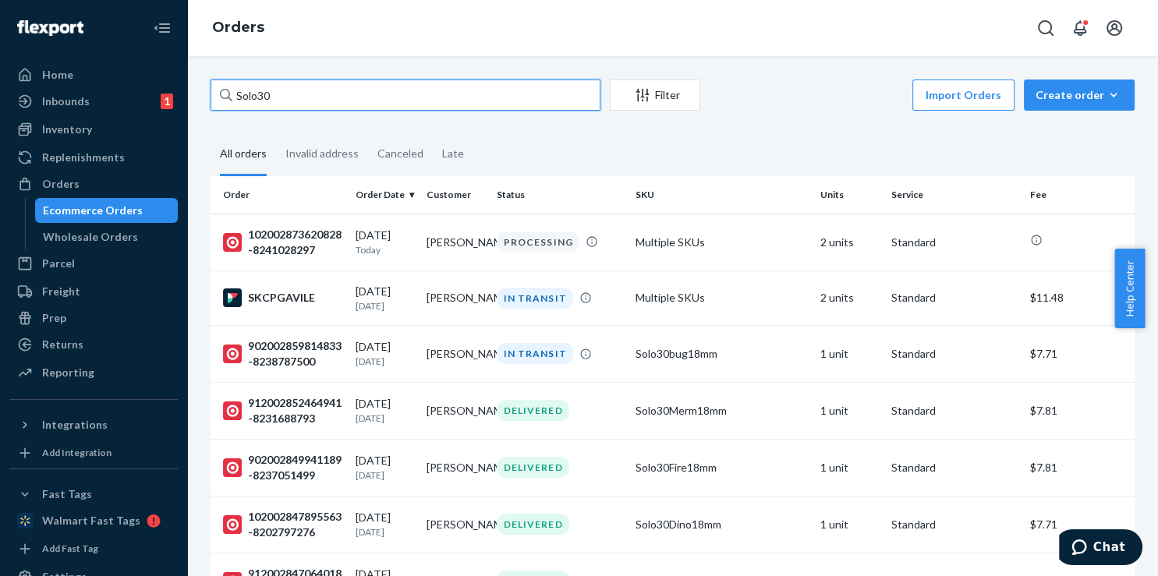
click at [315, 103] on input "Solo30" at bounding box center [405, 95] width 390 height 31
paste input "912002873709405-825695445"
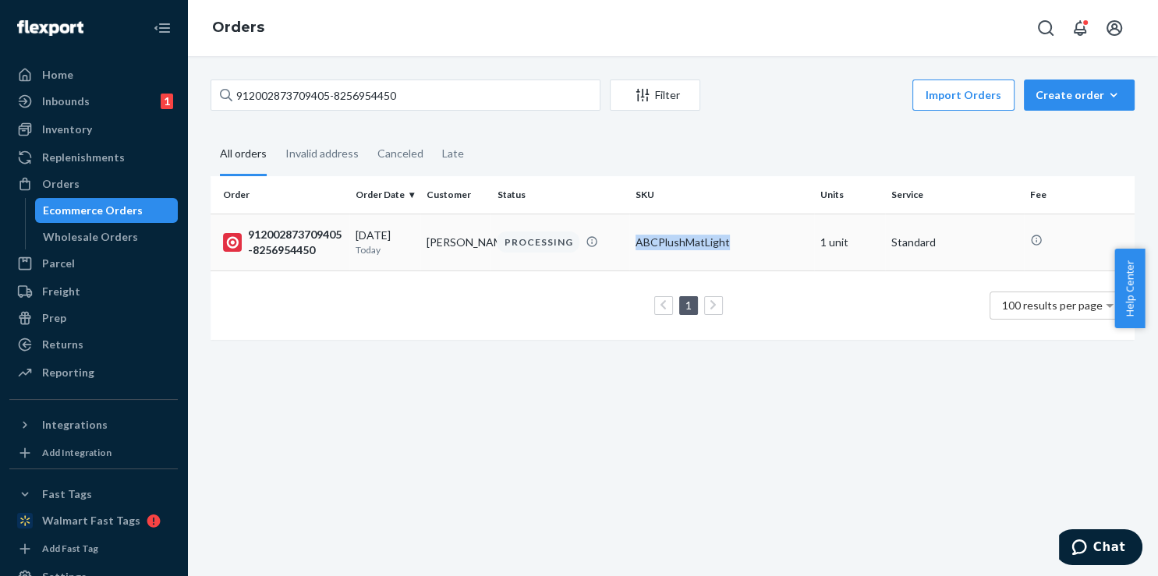
copy div "ABCPlushMatLight"
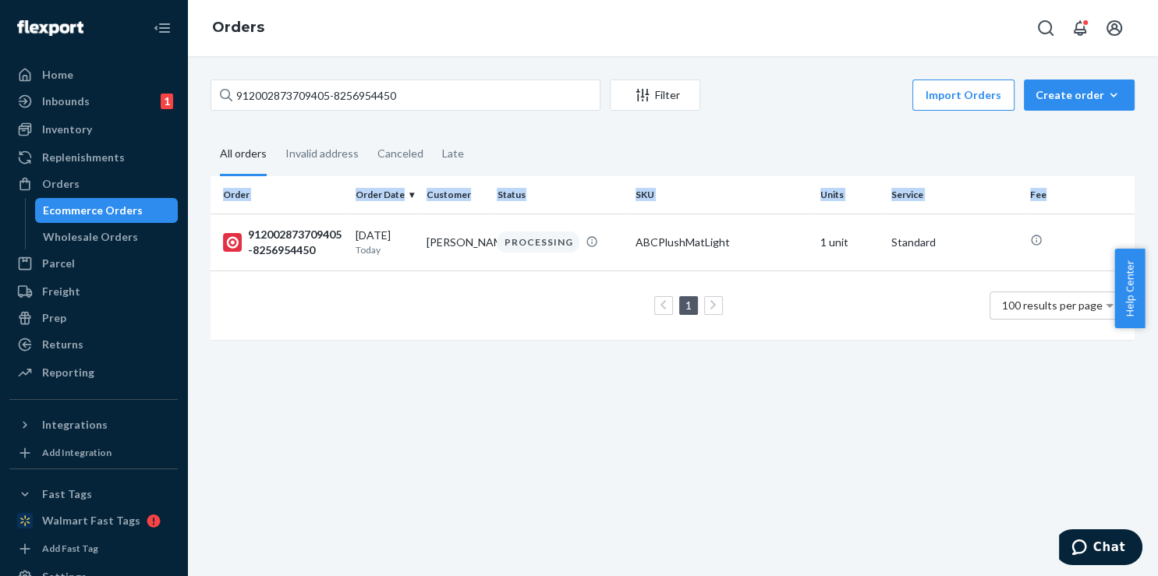
drag, startPoint x: 722, startPoint y: 247, endPoint x: 577, endPoint y: 138, distance: 181.5
click at [598, 176] on div "Order Order Date Customer Status SKU Units Service Fee 912002873709405-82569544…" at bounding box center [672, 265] width 924 height 179
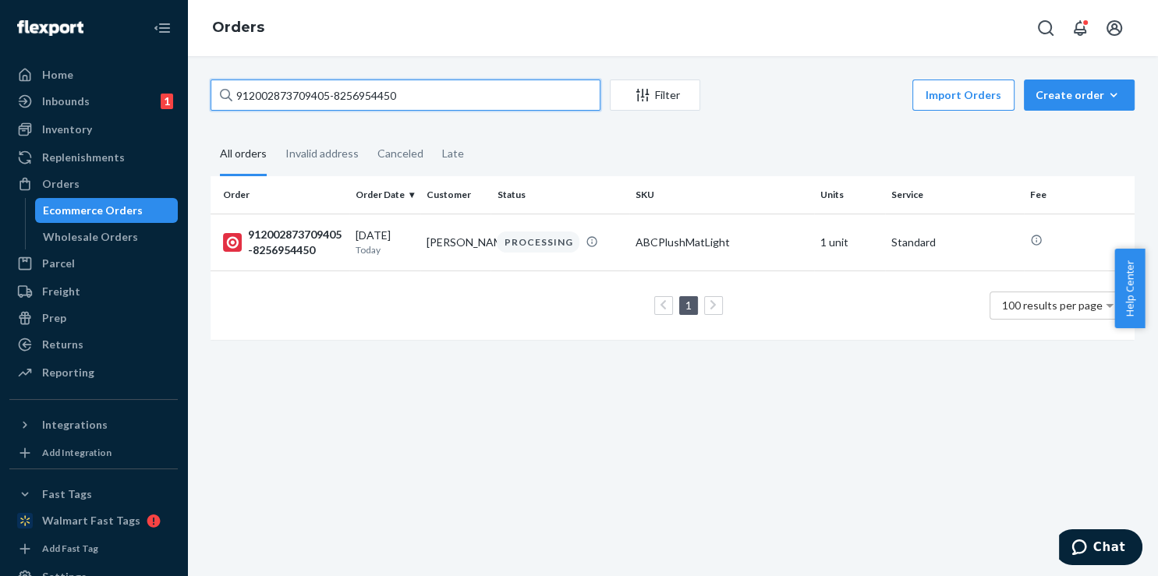
click at [511, 108] on input "912002873709405-8256954450" at bounding box center [405, 95] width 390 height 31
paste input "ABCPlushMatLight"
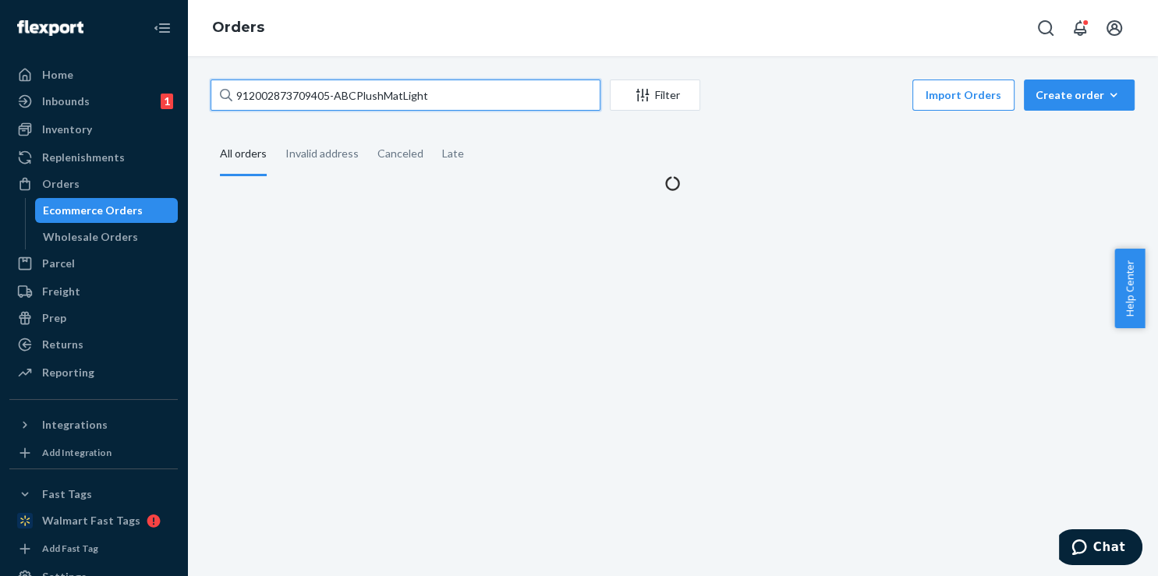
click at [511, 108] on input "912002873709405-ABCPlushMatLight" at bounding box center [405, 95] width 390 height 31
paste input "text"
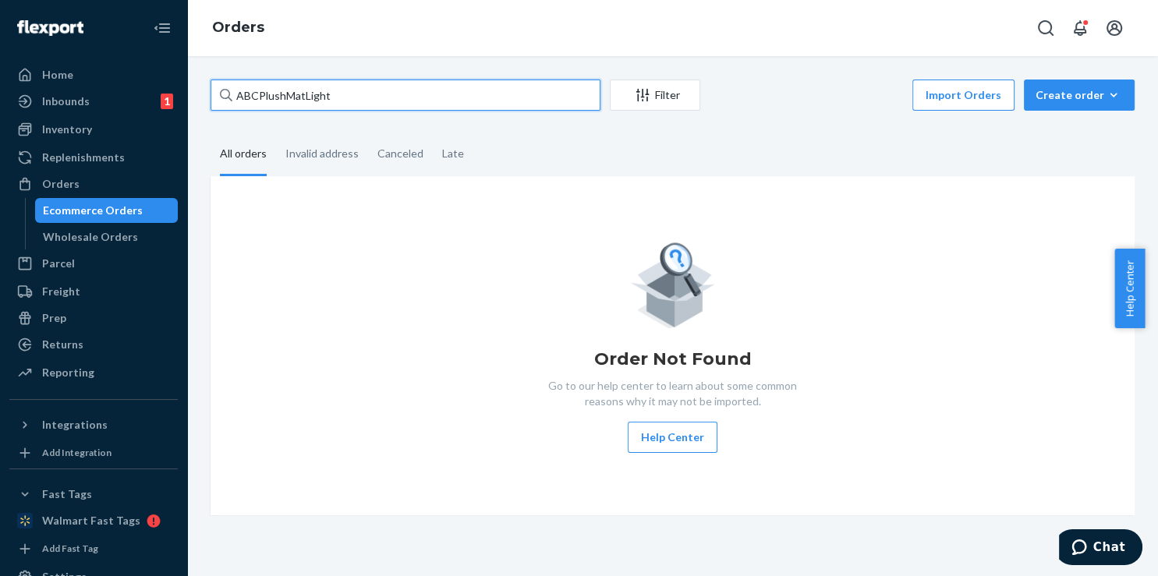
click at [511, 108] on input "ABCPlushMatLight" at bounding box center [405, 95] width 390 height 31
drag, startPoint x: 437, startPoint y: 82, endPoint x: 223, endPoint y: 83, distance: 213.6
click at [223, 83] on input "ABCPlushMatLight" at bounding box center [405, 95] width 390 height 31
paste input "text"
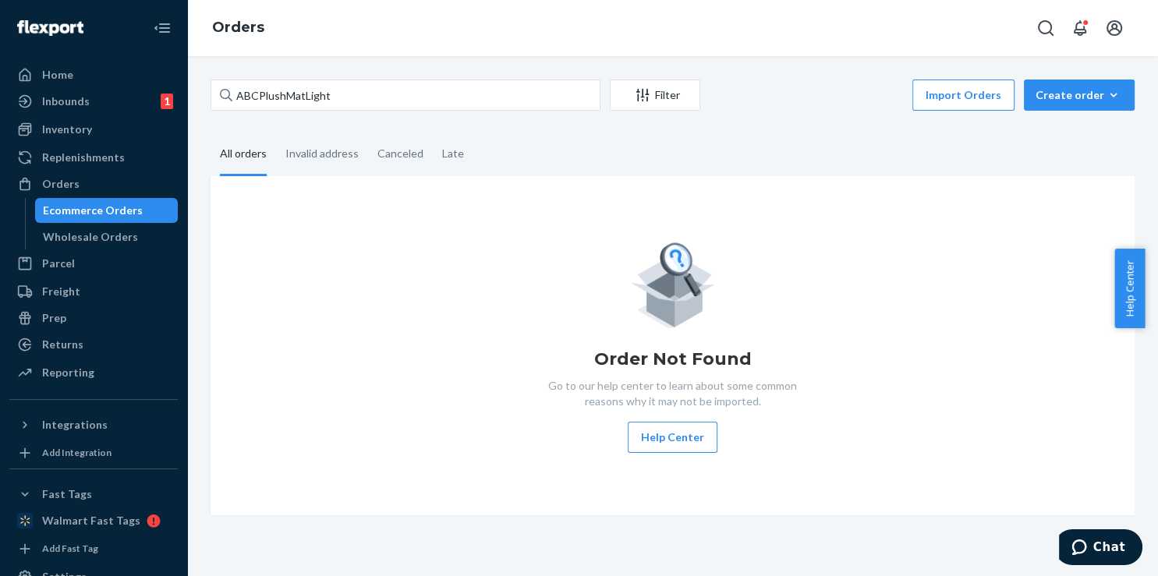
click at [396, 77] on div "ABCPlushMatLight Filter Import Orders Create order Ecommerce order Removal orde…" at bounding box center [672, 316] width 971 height 520
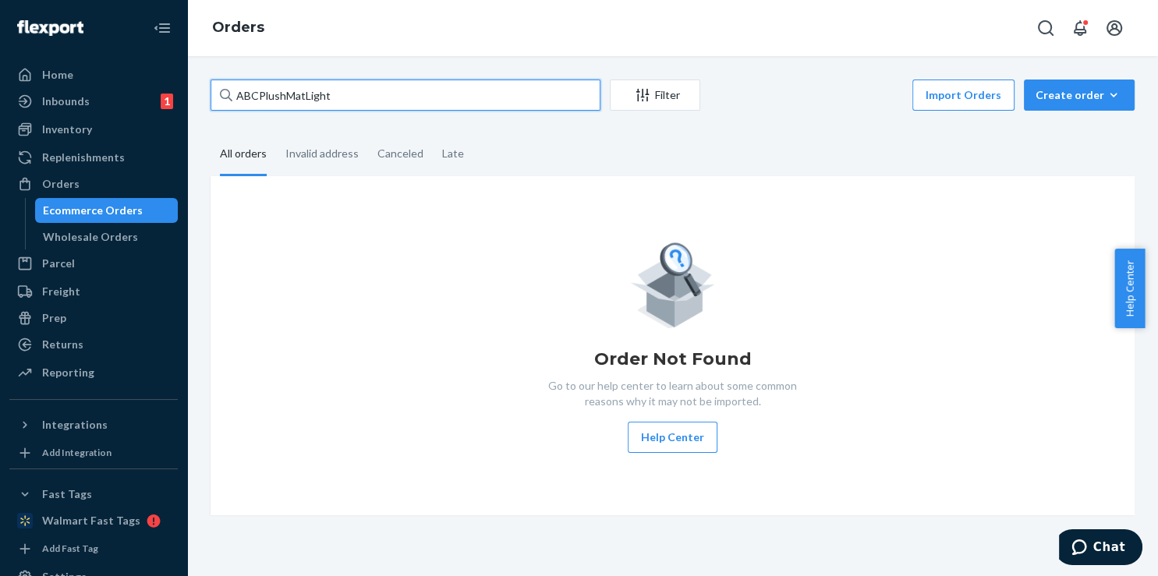
click at [394, 93] on input "ABCPlushMatLight" at bounding box center [405, 95] width 390 height 31
paste input "912002873709405-8256954450"
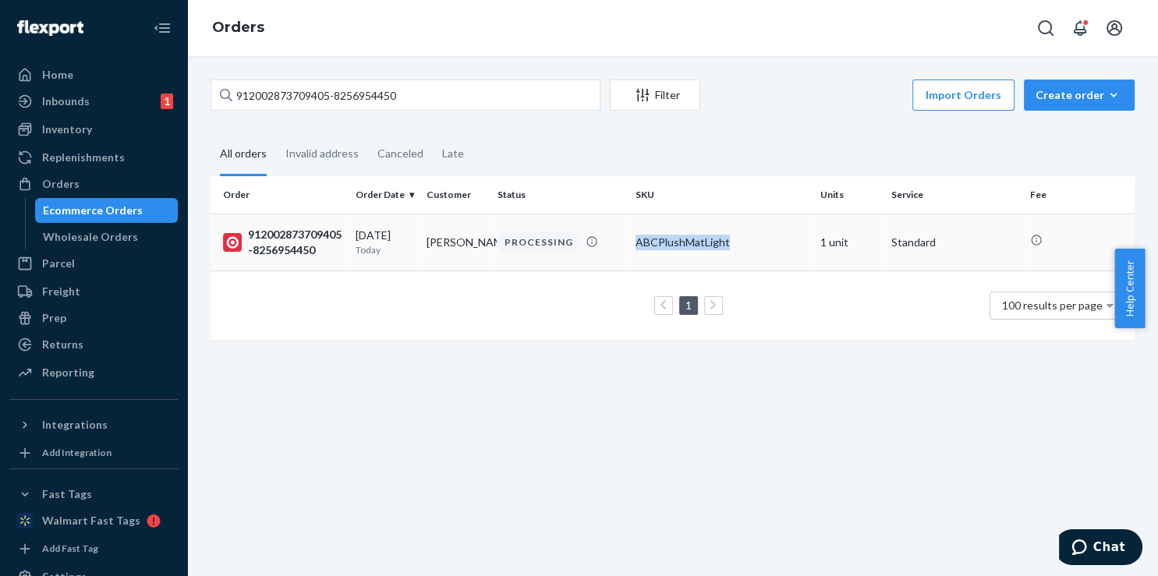
copy div "ABCPlushMatLight"
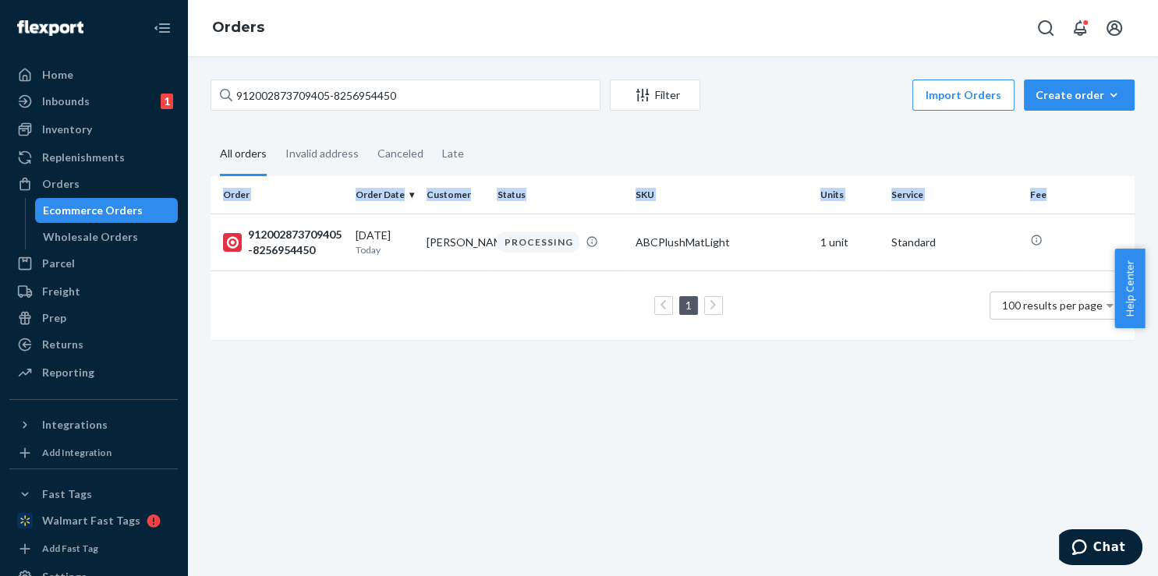
drag, startPoint x: 726, startPoint y: 242, endPoint x: 625, endPoint y: 154, distance: 133.7
click at [631, 176] on div "Order Order Date Customer Status SKU Units Service Fee 912002873709405-82569544…" at bounding box center [672, 265] width 924 height 179
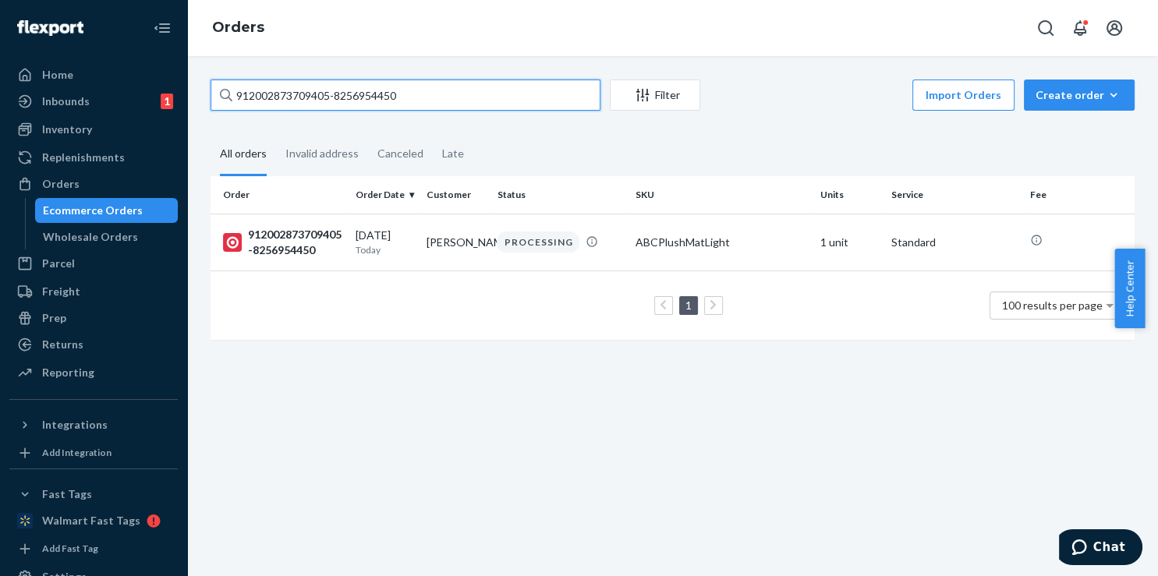
click at [472, 101] on input "912002873709405-8256954450" at bounding box center [405, 95] width 390 height 31
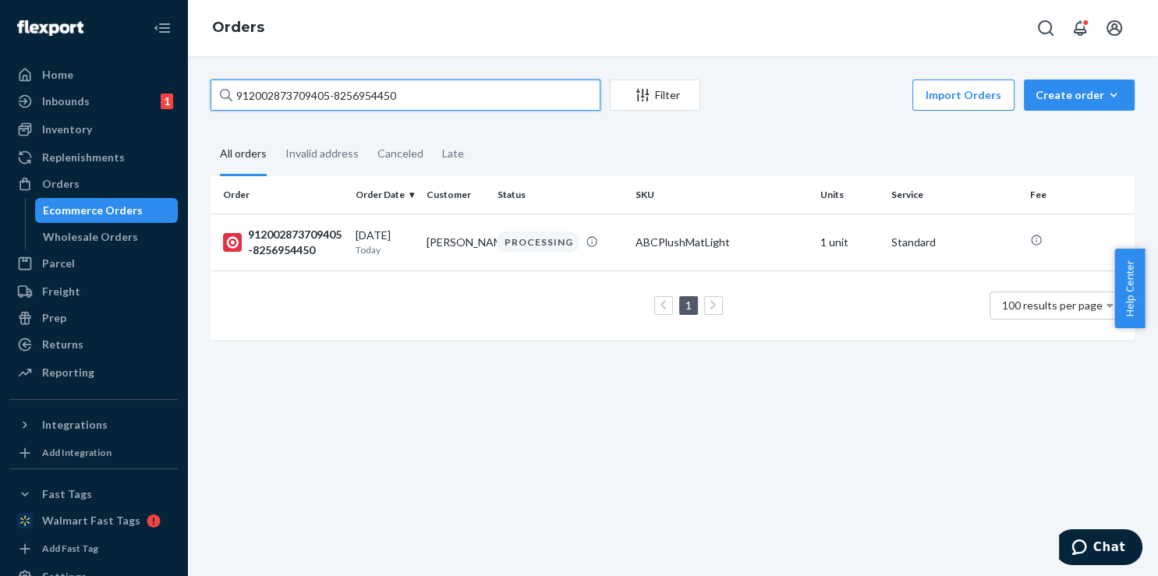
click at [472, 101] on input "912002873709405-8256954450" at bounding box center [405, 95] width 390 height 31
paste input "ABCPlushMatLight"
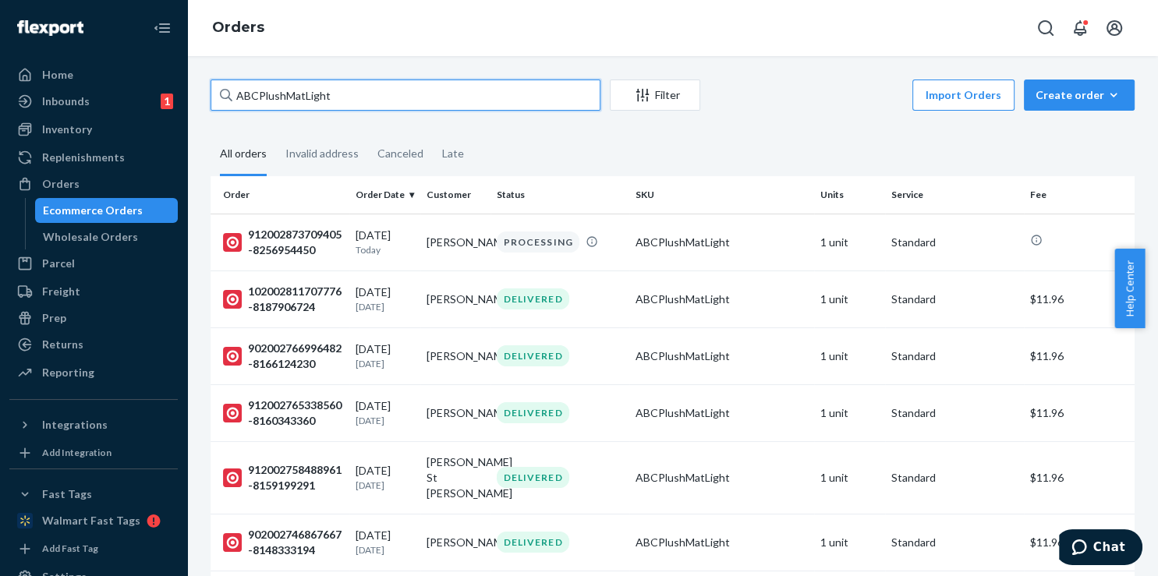
click at [387, 97] on input "ABCPlushMatLight" at bounding box center [405, 95] width 390 height 31
paste input "902002874061267-8248108077"
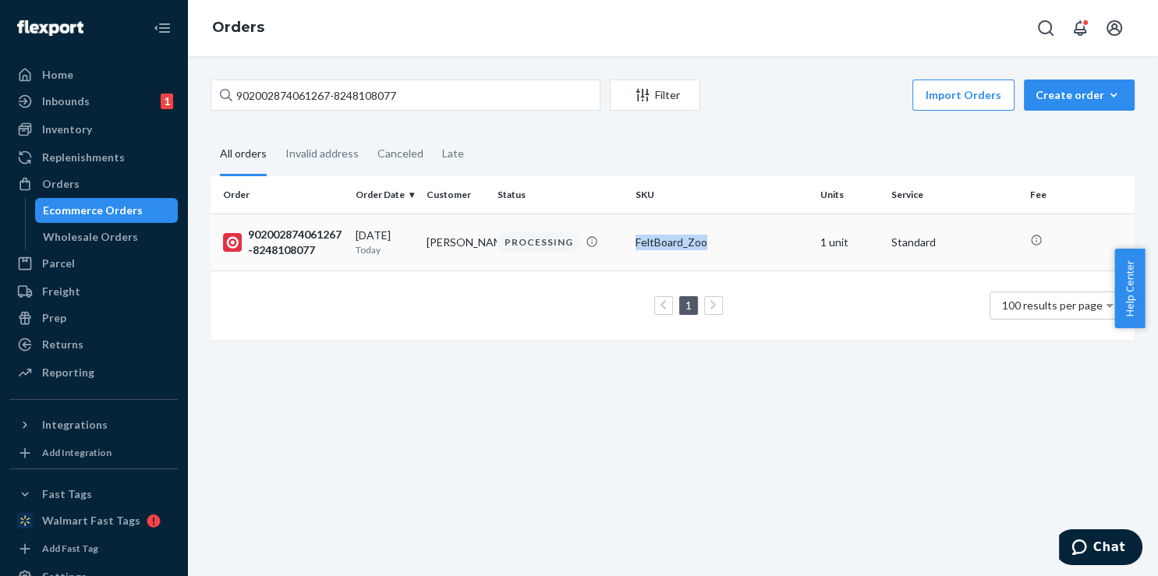
copy tr "FeltBoard_Zoo"
drag, startPoint x: 715, startPoint y: 235, endPoint x: 588, endPoint y: 137, distance: 160.6
click at [588, 176] on div "Order Order Date Customer Status SKU Units Service Fee 902002874061267-82481080…" at bounding box center [672, 265] width 924 height 179
click at [543, 79] on div "902002874061267-8248108077 Filter Import Orders Create order Ecommerce order Re…" at bounding box center [672, 316] width 971 height 520
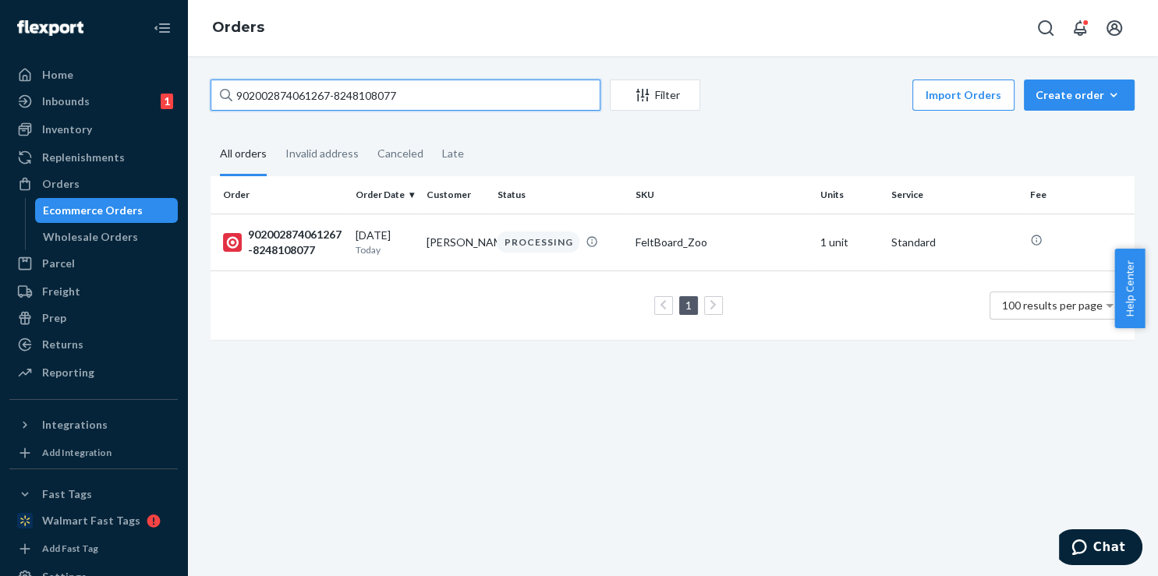
click at [543, 94] on input "902002874061267-8248108077" at bounding box center [405, 95] width 390 height 31
paste input "FeltBoard_Zoo"
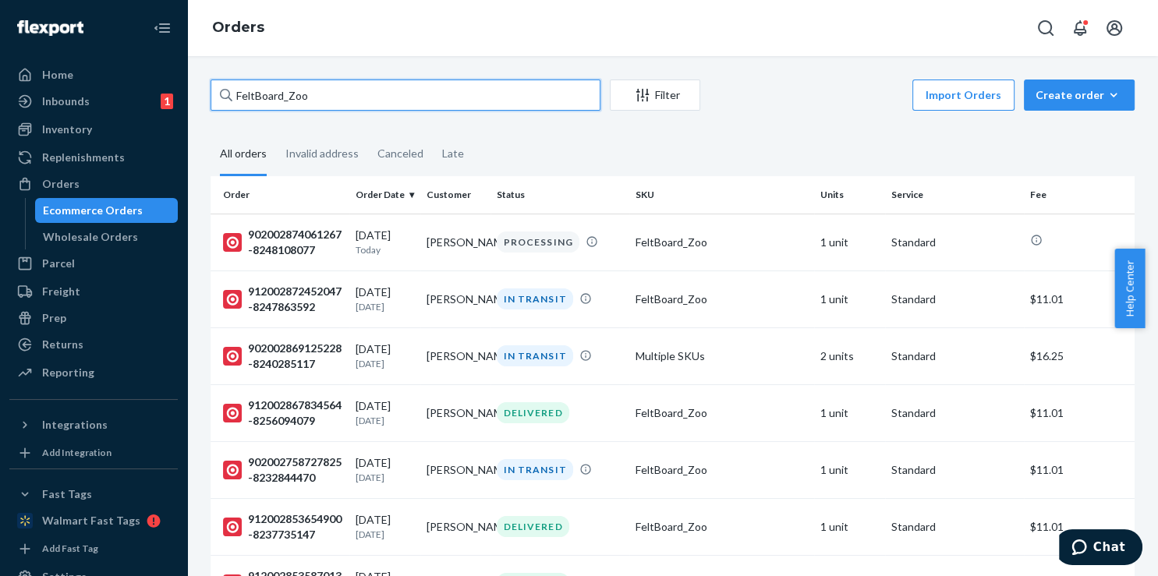
click at [338, 98] on input "FeltBoard_Zoo" at bounding box center [405, 95] width 390 height 31
paste input "912002874195428-8257038196"
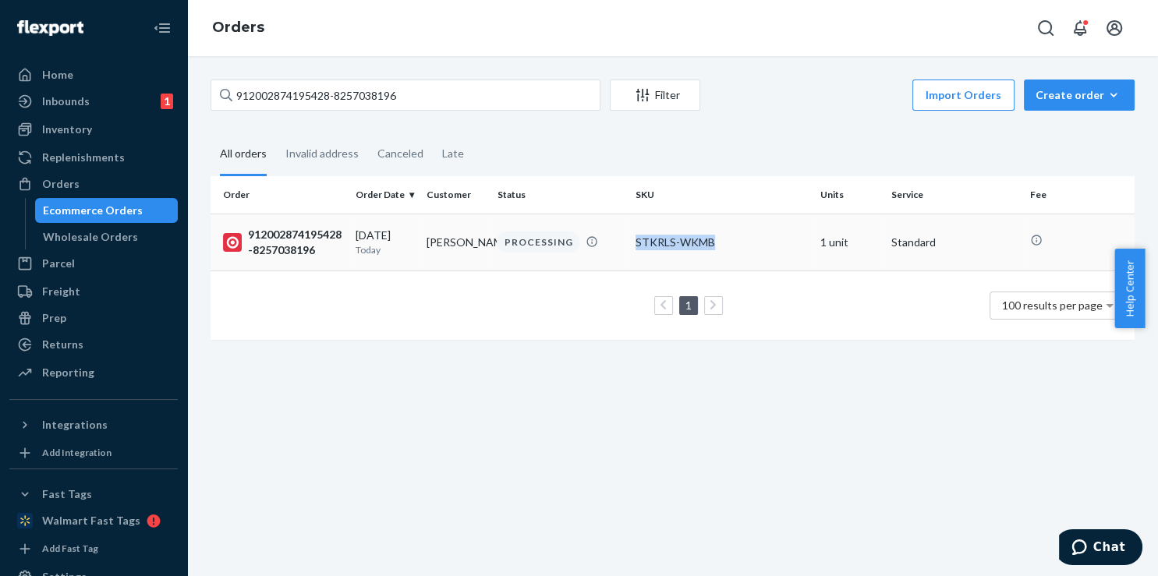
copy div "STKRLS-WKMB"
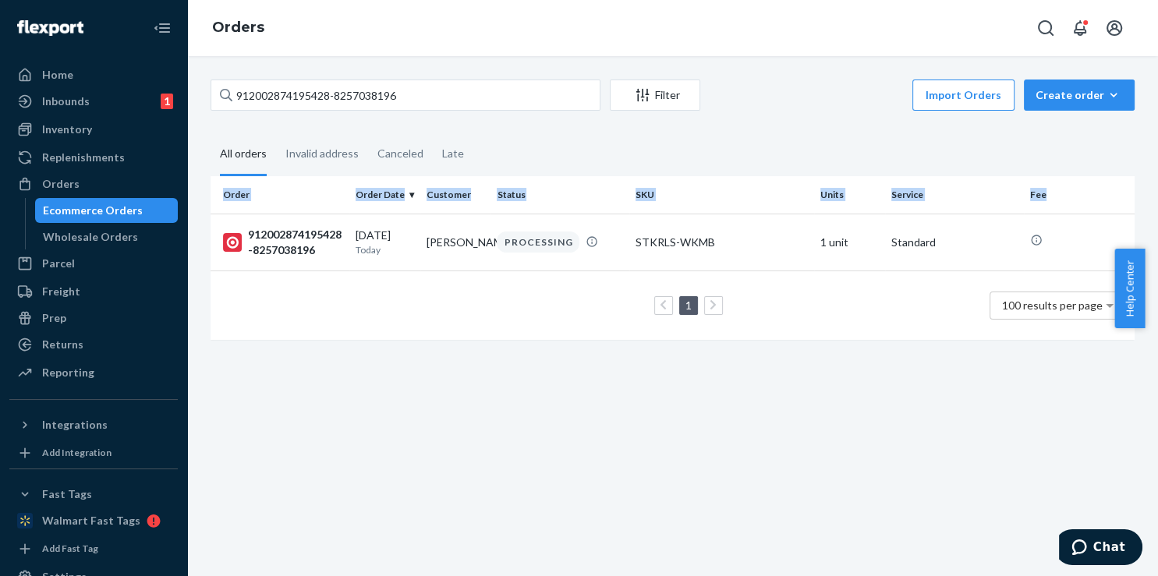
drag, startPoint x: 719, startPoint y: 242, endPoint x: 622, endPoint y: 154, distance: 130.8
click at [622, 176] on div "Order Order Date Customer Status SKU Units Service Fee 912002874195428-82570381…" at bounding box center [672, 265] width 924 height 179
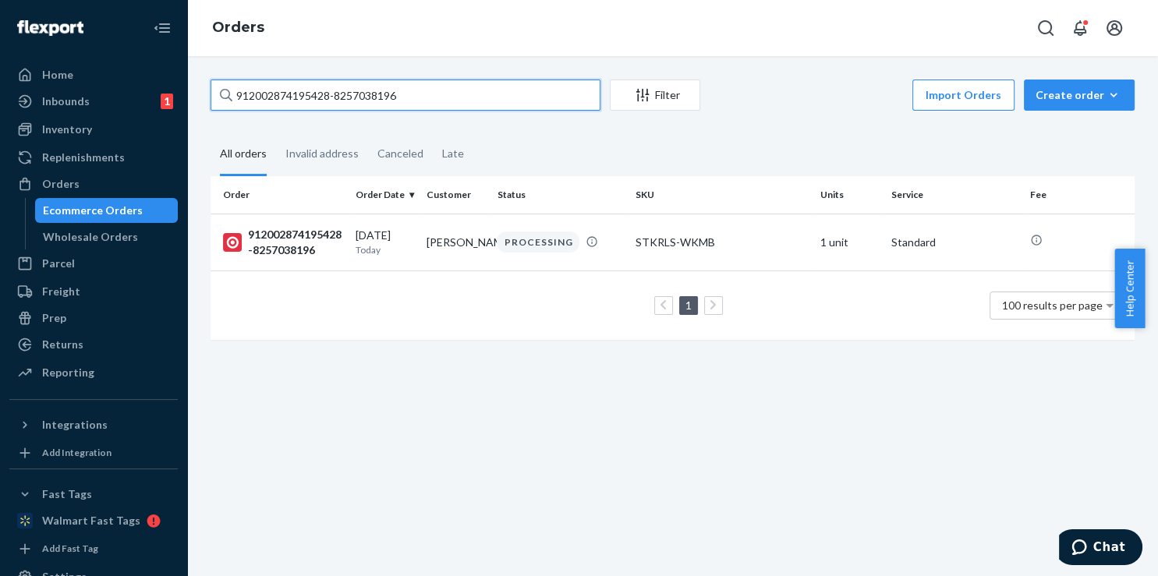
click at [565, 98] on input "912002874195428-8257038196" at bounding box center [405, 95] width 390 height 31
paste input "STKRLS-WKMB"
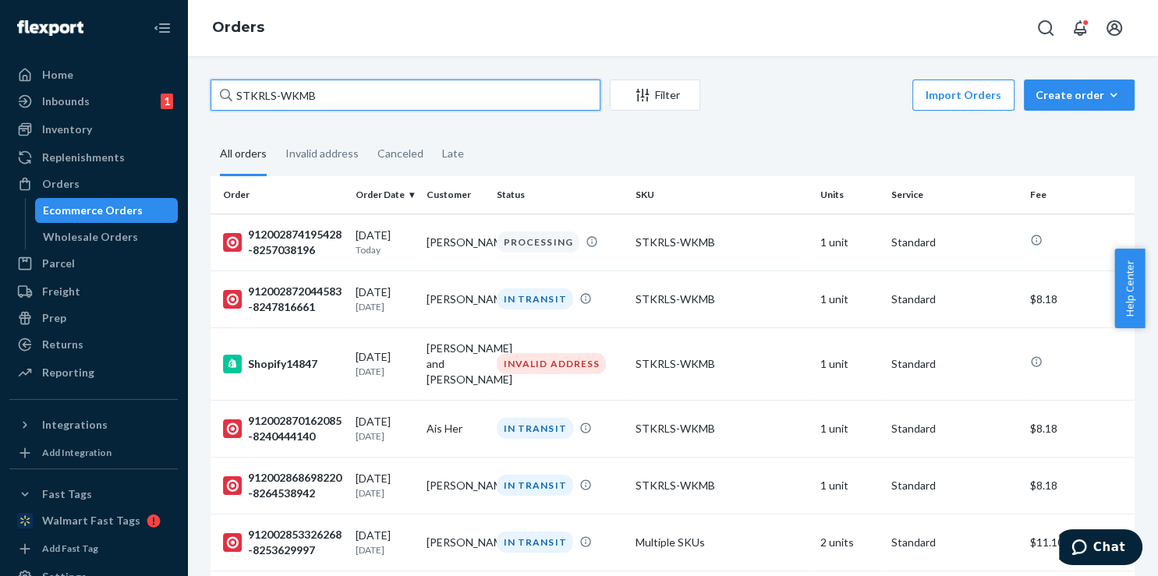
click at [310, 101] on input "STKRLS-WKMB" at bounding box center [405, 95] width 390 height 31
click at [307, 101] on input "STKRLS-WKMB" at bounding box center [405, 95] width 390 height 31
paste input "Shopify14921"
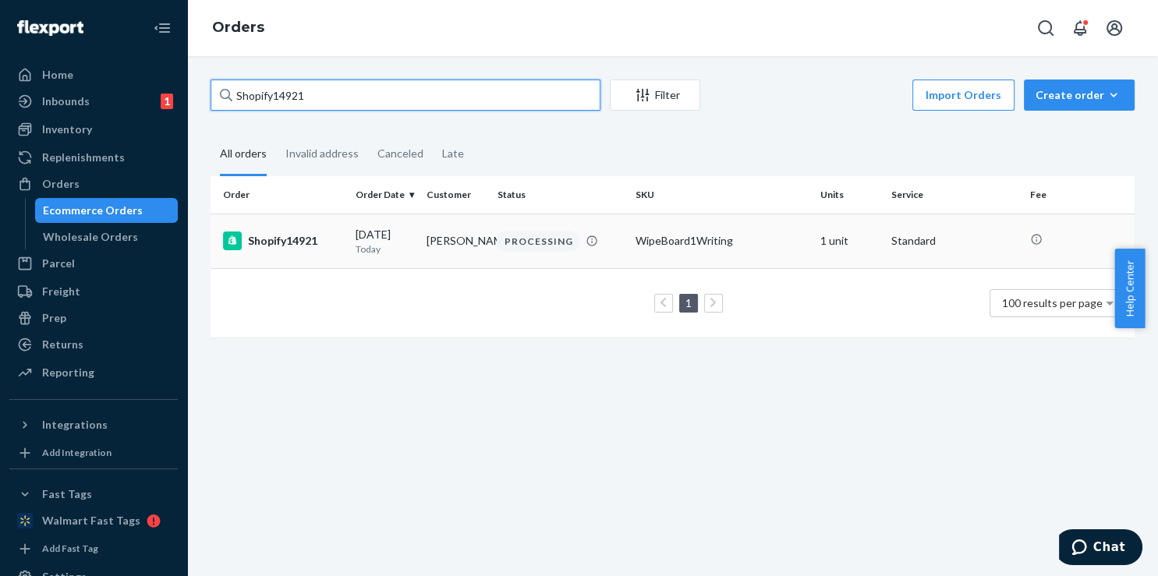
type input "Shopify14921"
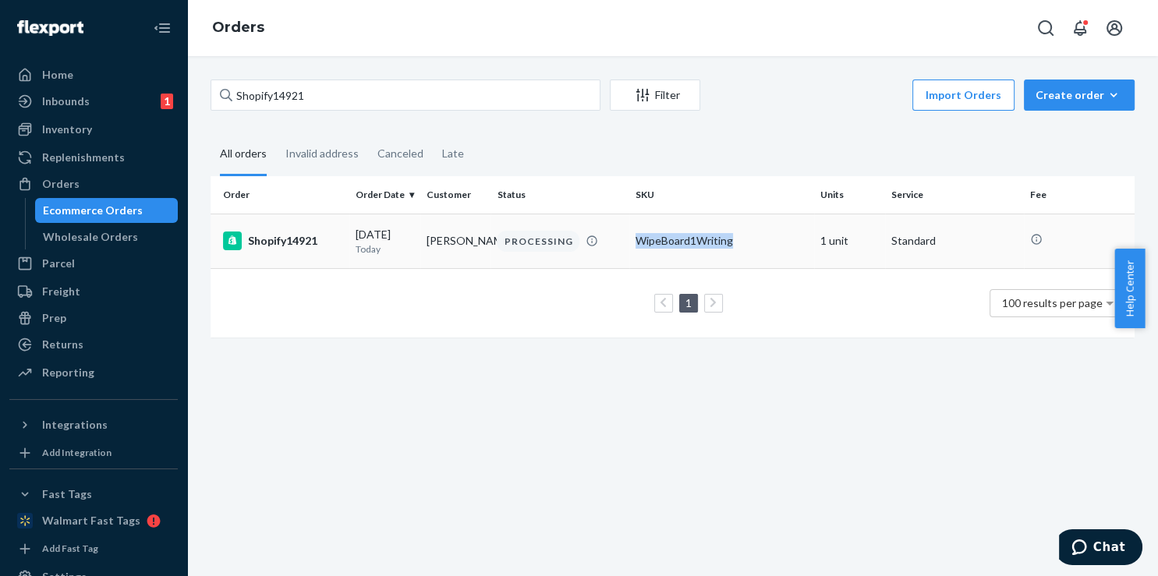
drag, startPoint x: 732, startPoint y: 240, endPoint x: 630, endPoint y: 245, distance: 102.2
click at [635, 245] on div "WipeBoard1Writing" at bounding box center [721, 241] width 172 height 16
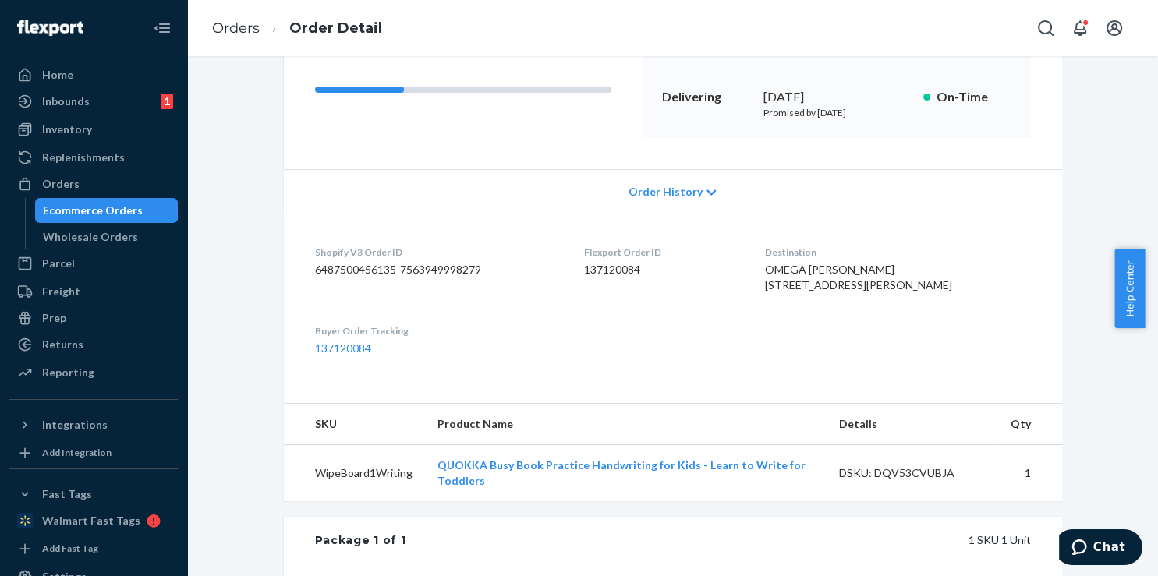
scroll to position [235, 0]
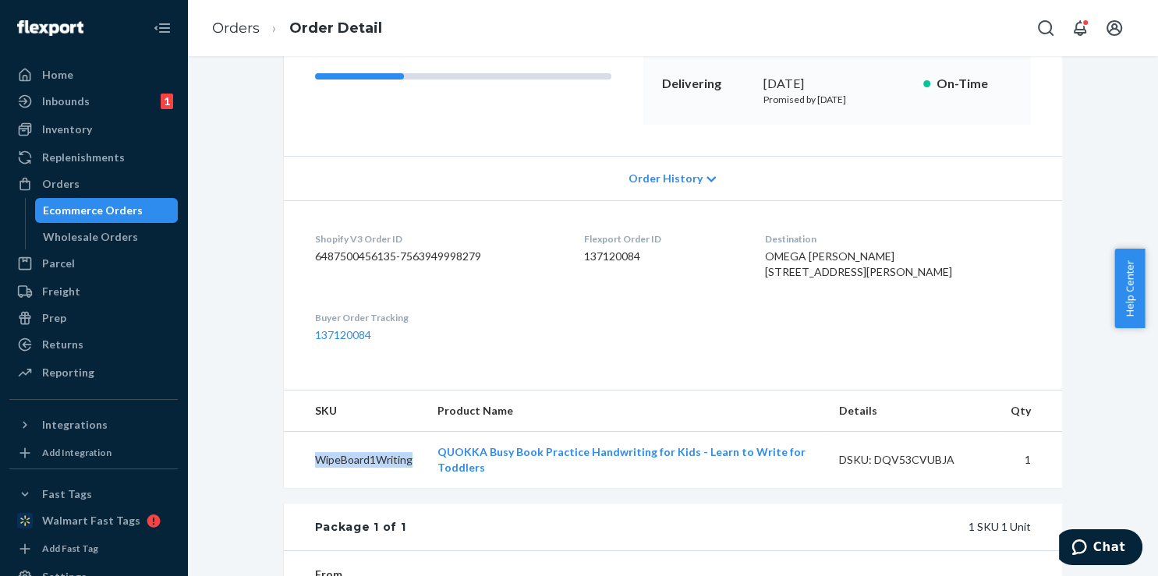
drag, startPoint x: 405, startPoint y: 495, endPoint x: 310, endPoint y: 494, distance: 95.1
click at [310, 489] on td "WipeBoard1Writing" at bounding box center [354, 460] width 141 height 57
copy td "WipeBoard1Writing"
click at [244, 28] on link "Orders" at bounding box center [236, 27] width 48 height 17
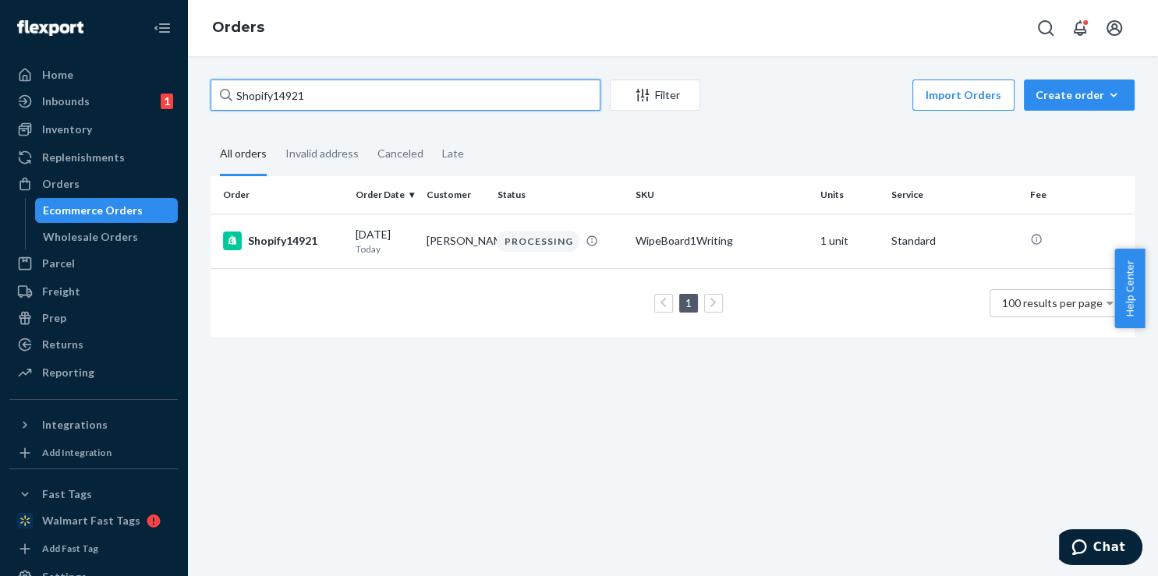
click at [331, 95] on input "Shopify14921" at bounding box center [405, 95] width 390 height 31
paste input "WipeBoard1Writing"
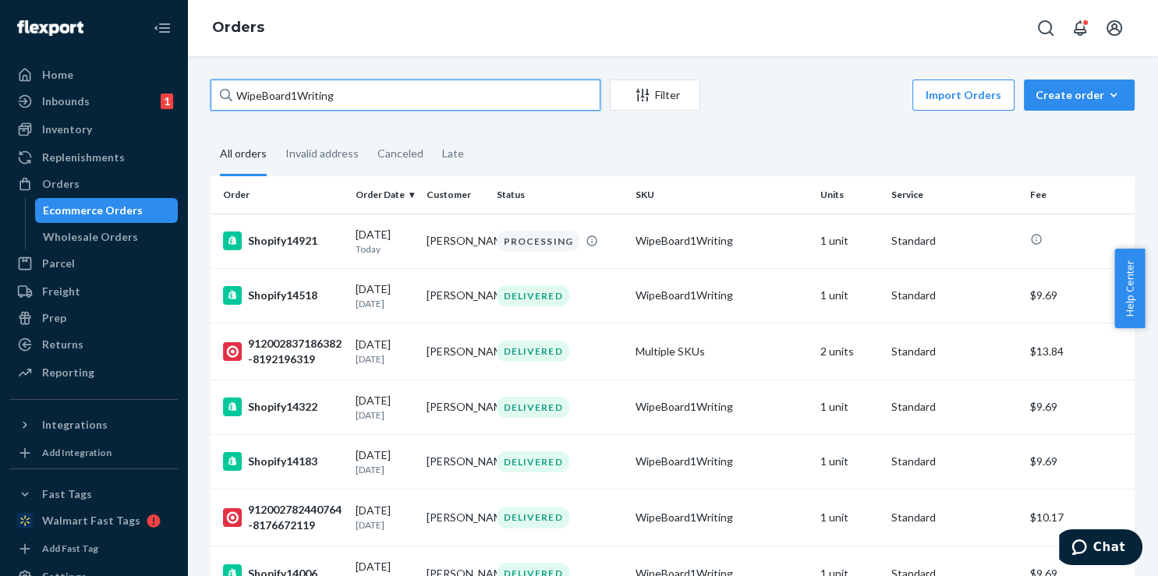
drag, startPoint x: 341, startPoint y: 94, endPoint x: 176, endPoint y: 87, distance: 165.4
click at [210, 87] on input "WipeBoard1Writing" at bounding box center [405, 95] width 390 height 31
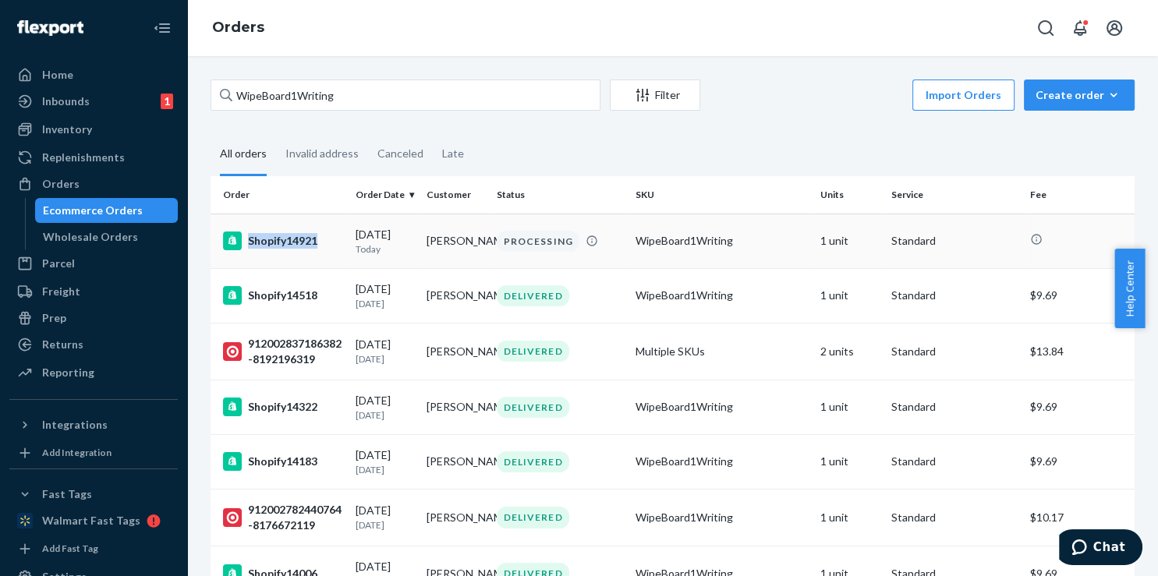
copy div "Shopify14921"
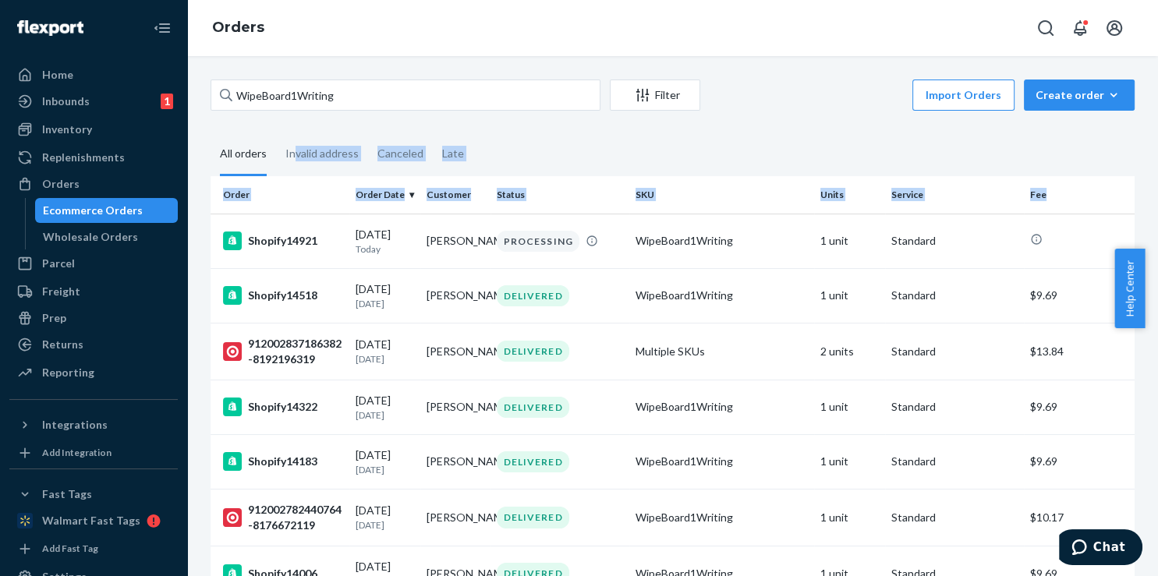
drag, startPoint x: 326, startPoint y: 241, endPoint x: 293, endPoint y: 154, distance: 93.3
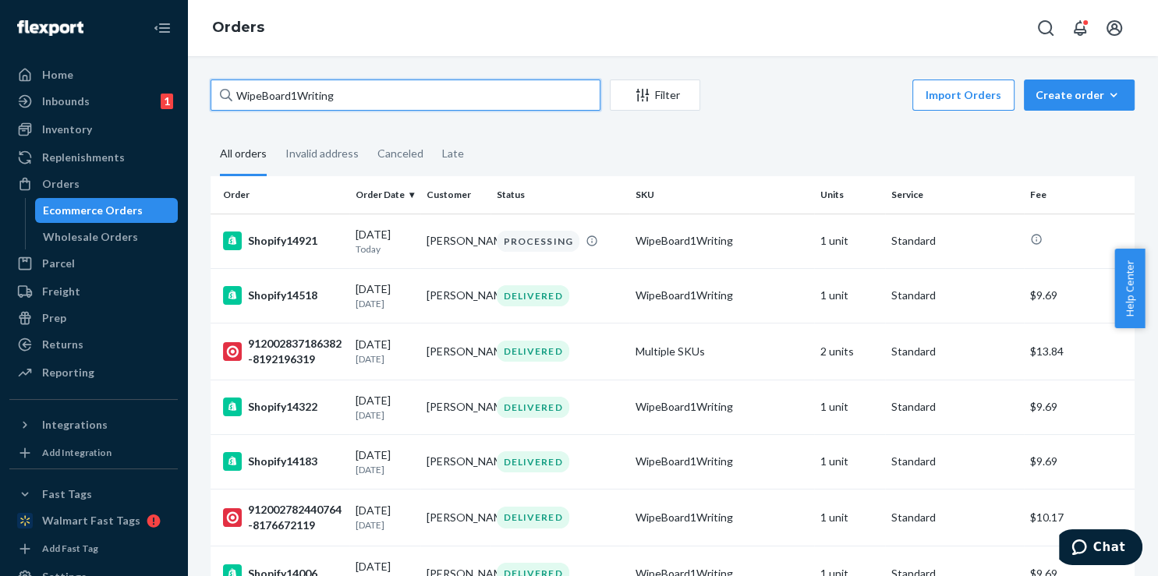
click at [348, 97] on input "WipeBoard1Writing" at bounding box center [405, 95] width 390 height 31
paste input "Shopify14921"
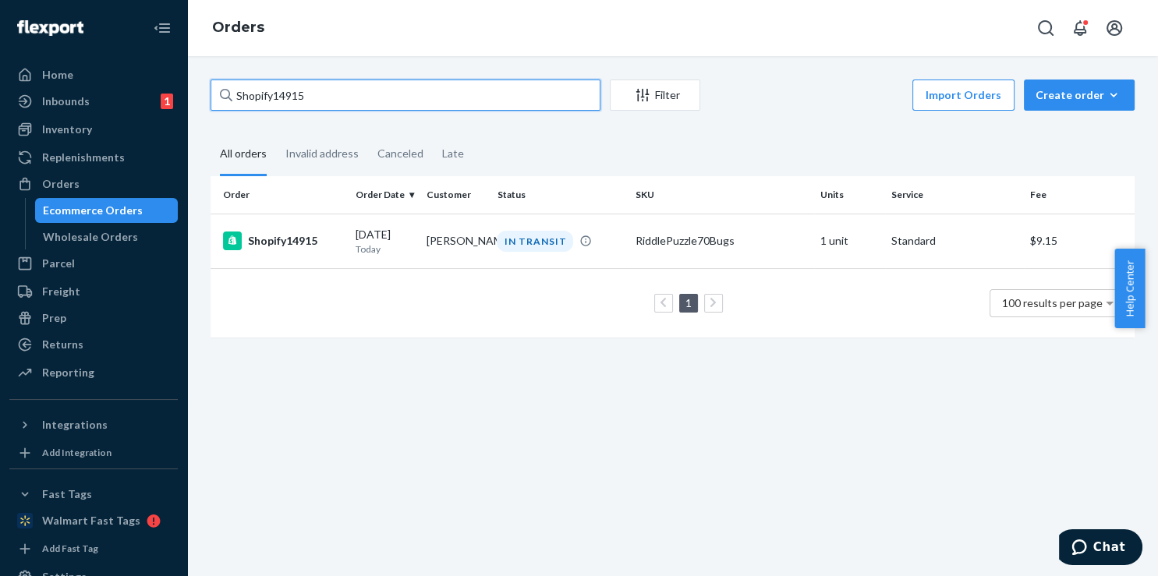
click at [288, 105] on input "Shopify14915" at bounding box center [405, 95] width 390 height 31
drag, startPoint x: 302, startPoint y: 98, endPoint x: 285, endPoint y: 98, distance: 17.2
click at [285, 98] on input "Shopify14850" at bounding box center [405, 95] width 390 height 31
drag, startPoint x: 313, startPoint y: 100, endPoint x: 291, endPoint y: 100, distance: 21.8
click at [291, 100] on input "Shopify14795" at bounding box center [405, 95] width 390 height 31
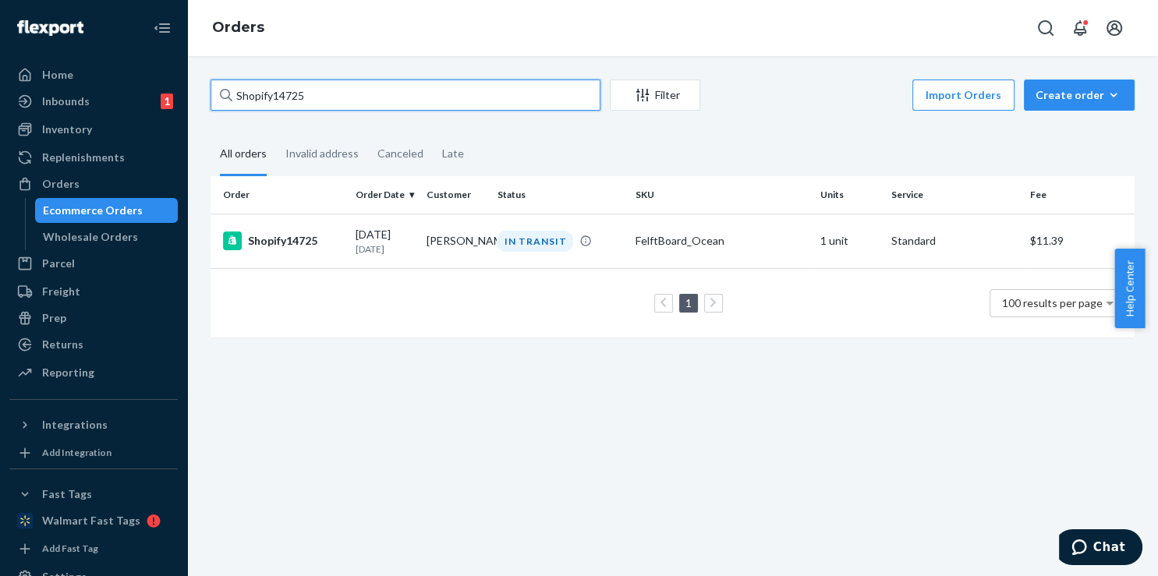
drag, startPoint x: 317, startPoint y: 90, endPoint x: 285, endPoint y: 94, distance: 32.2
click at [285, 94] on input "Shopify14725" at bounding box center [405, 95] width 390 height 31
type input "Shopify14670"
